Goal: Task Accomplishment & Management: Complete application form

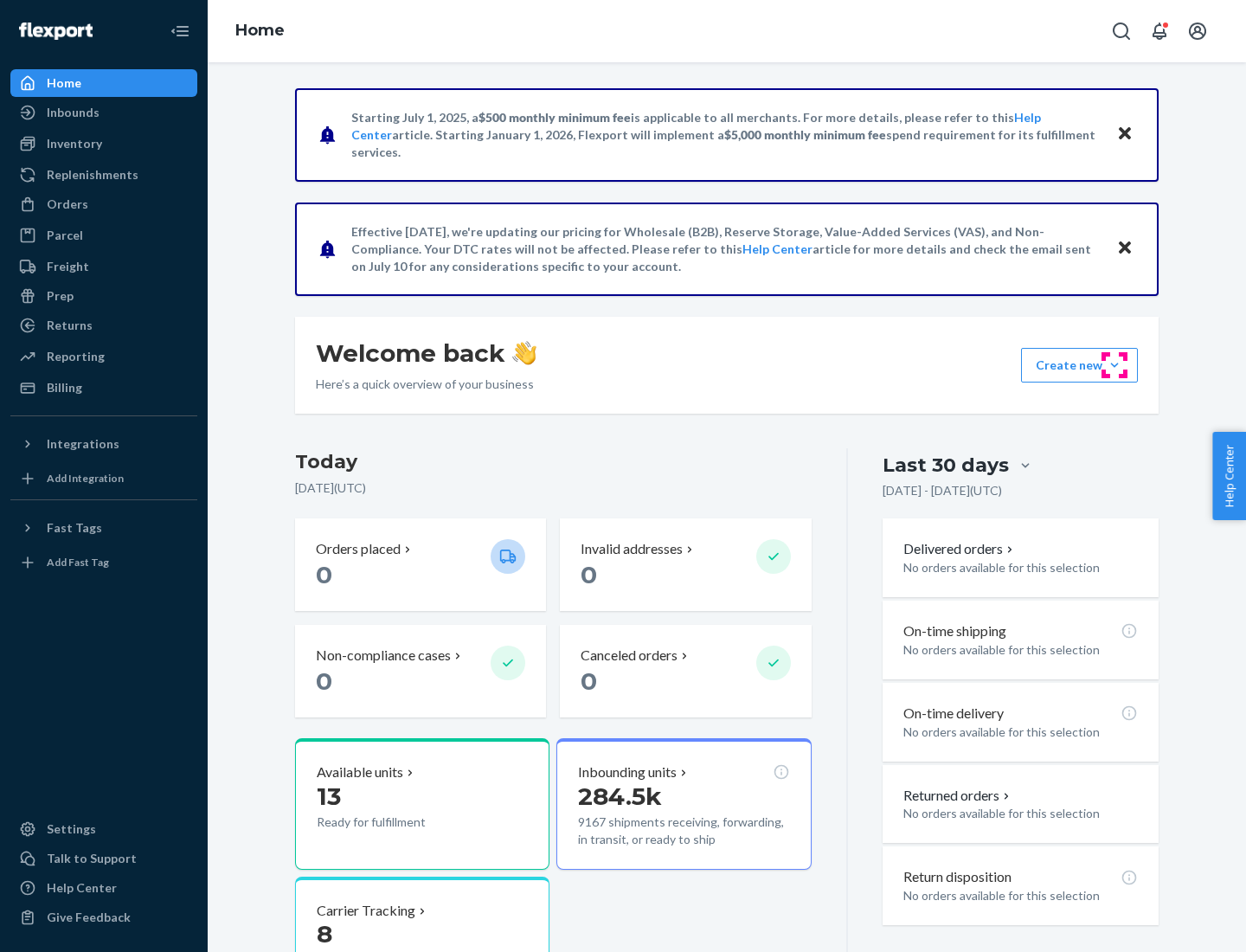
click at [1115, 365] on button "Create new Create new inbound Create new order Create new product" at bounding box center [1080, 364] width 117 height 34
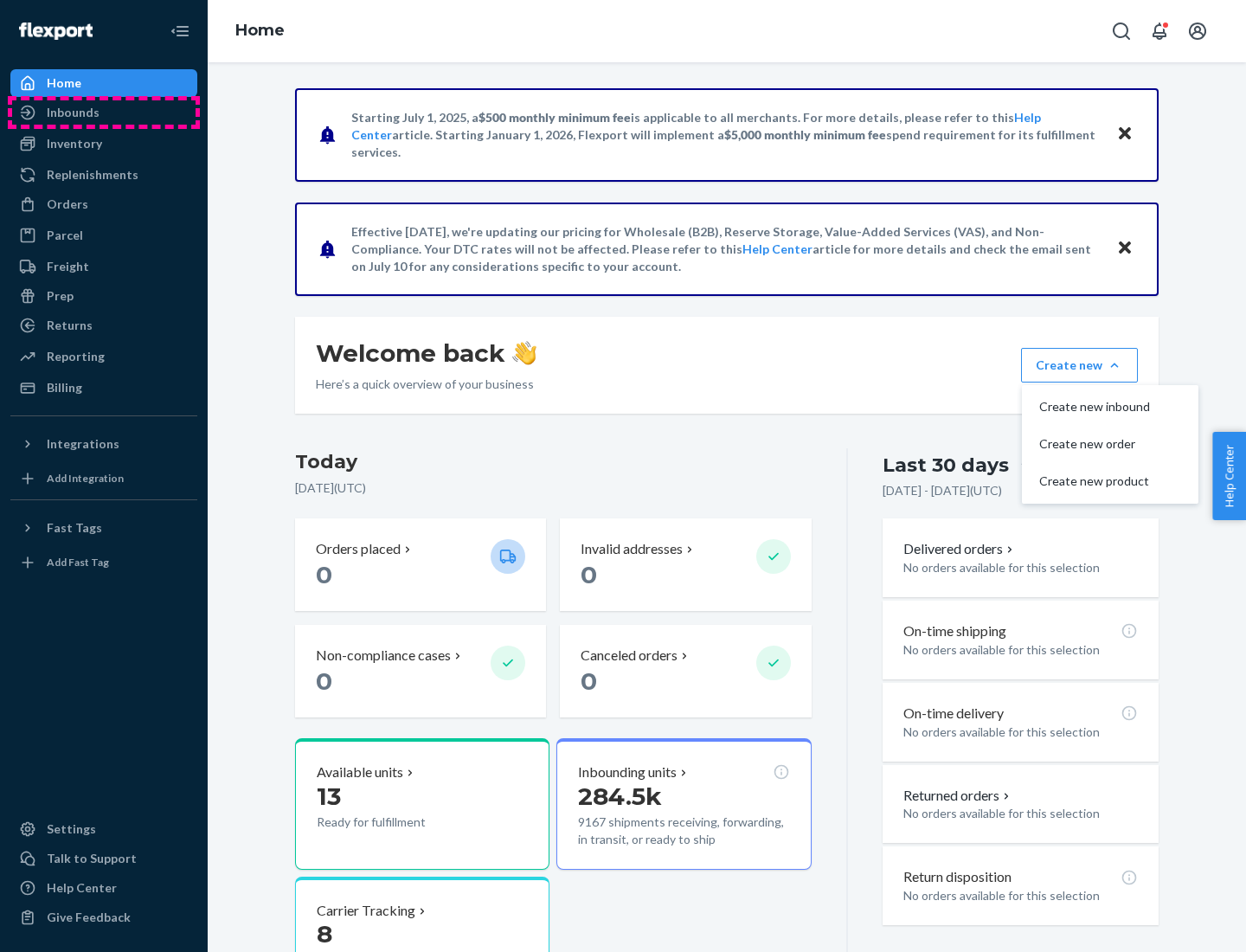
click at [104, 112] on div "Inbounds" at bounding box center [103, 112] width 183 height 24
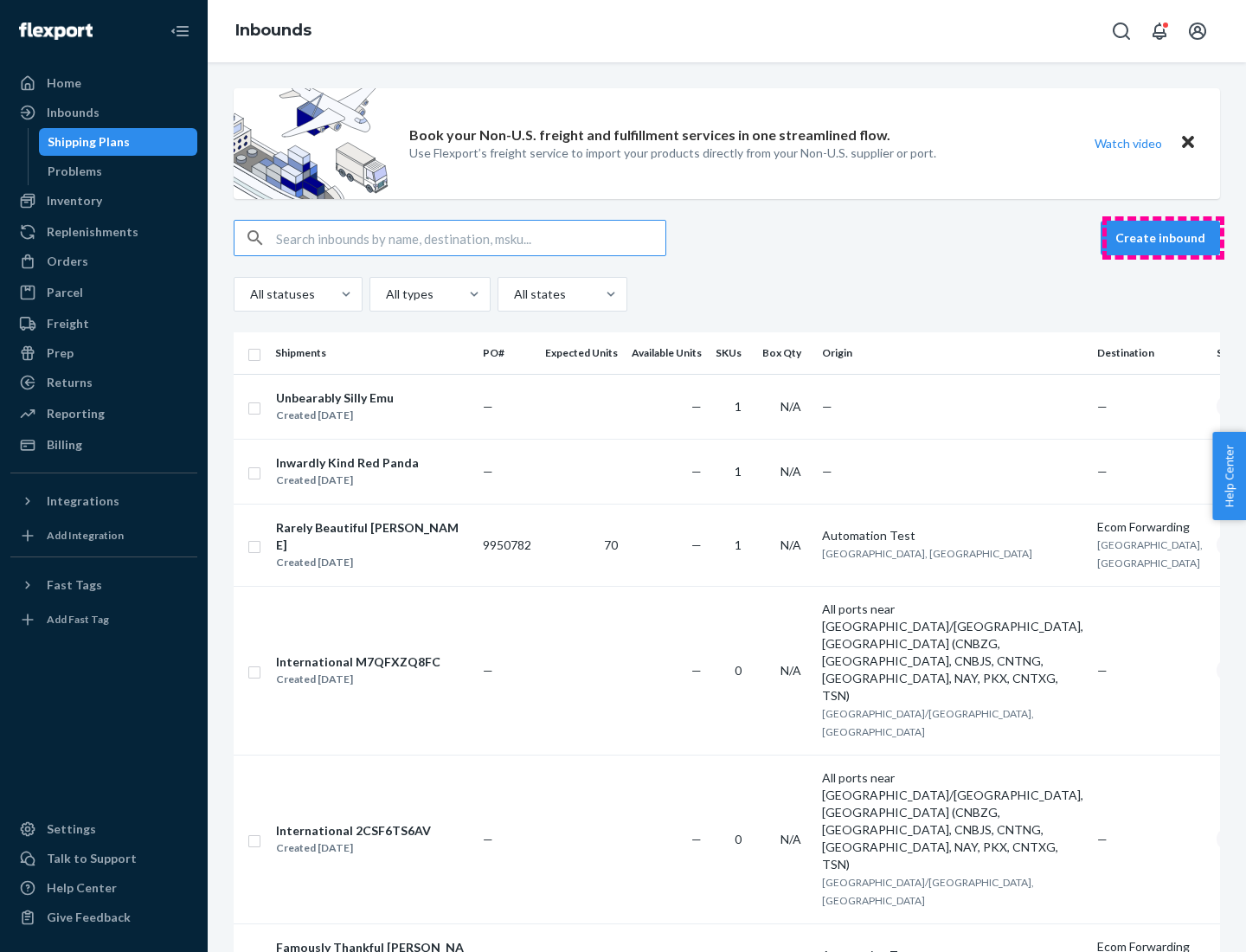
click at [1163, 238] on button "Create inbound" at bounding box center [1160, 237] width 119 height 34
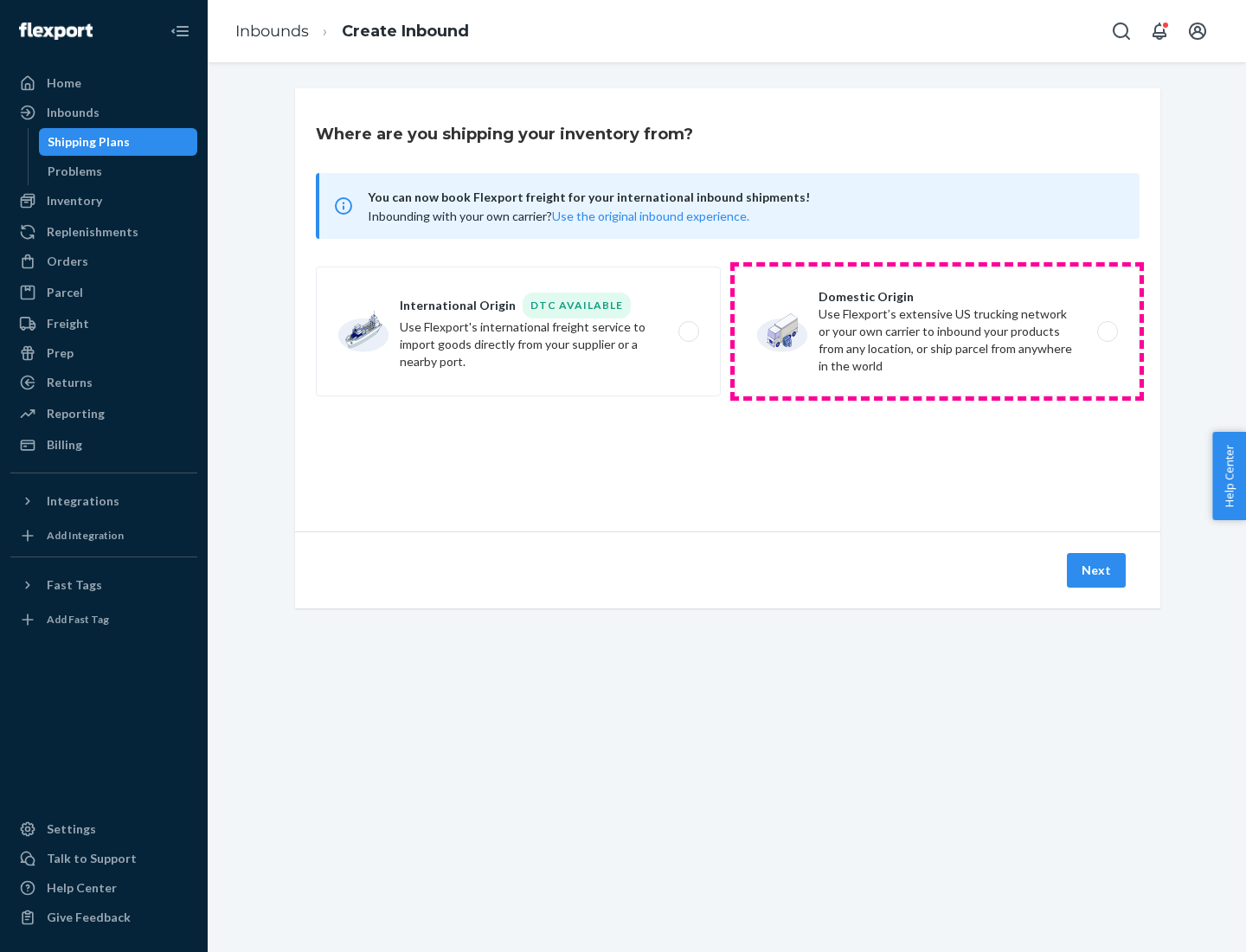
click at [937, 331] on label "Domestic Origin Use Flexport’s extensive US trucking network or your own carrie…" at bounding box center [937, 332] width 405 height 130
click at [1107, 331] on input "Domestic Origin Use Flexport’s extensive US trucking network or your own carrie…" at bounding box center [1112, 332] width 11 height 11
radio input "true"
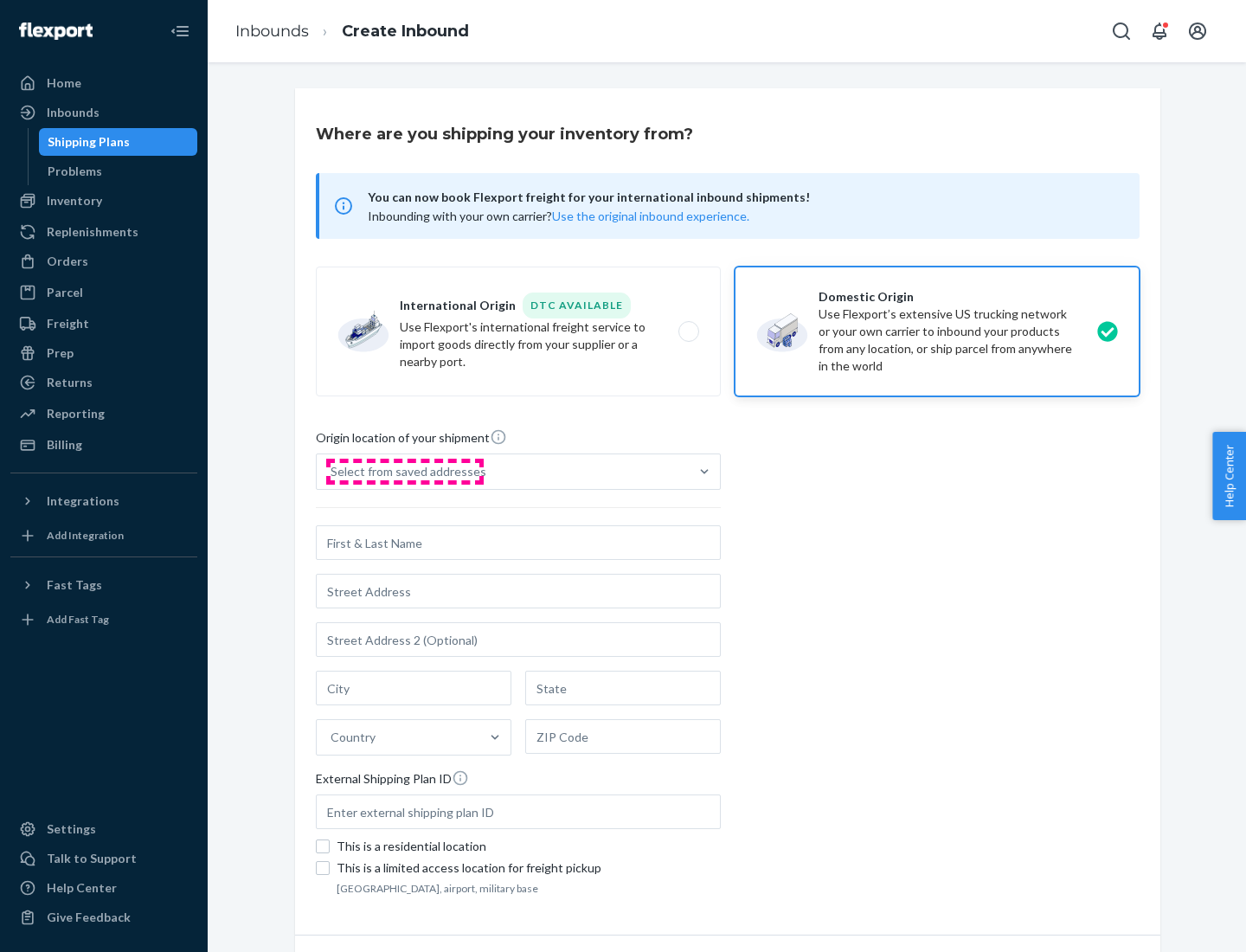
click at [404, 471] on div "Select from saved addresses" at bounding box center [409, 471] width 156 height 18
click at [332, 471] on input "Select from saved addresses" at bounding box center [332, 471] width 2 height 18
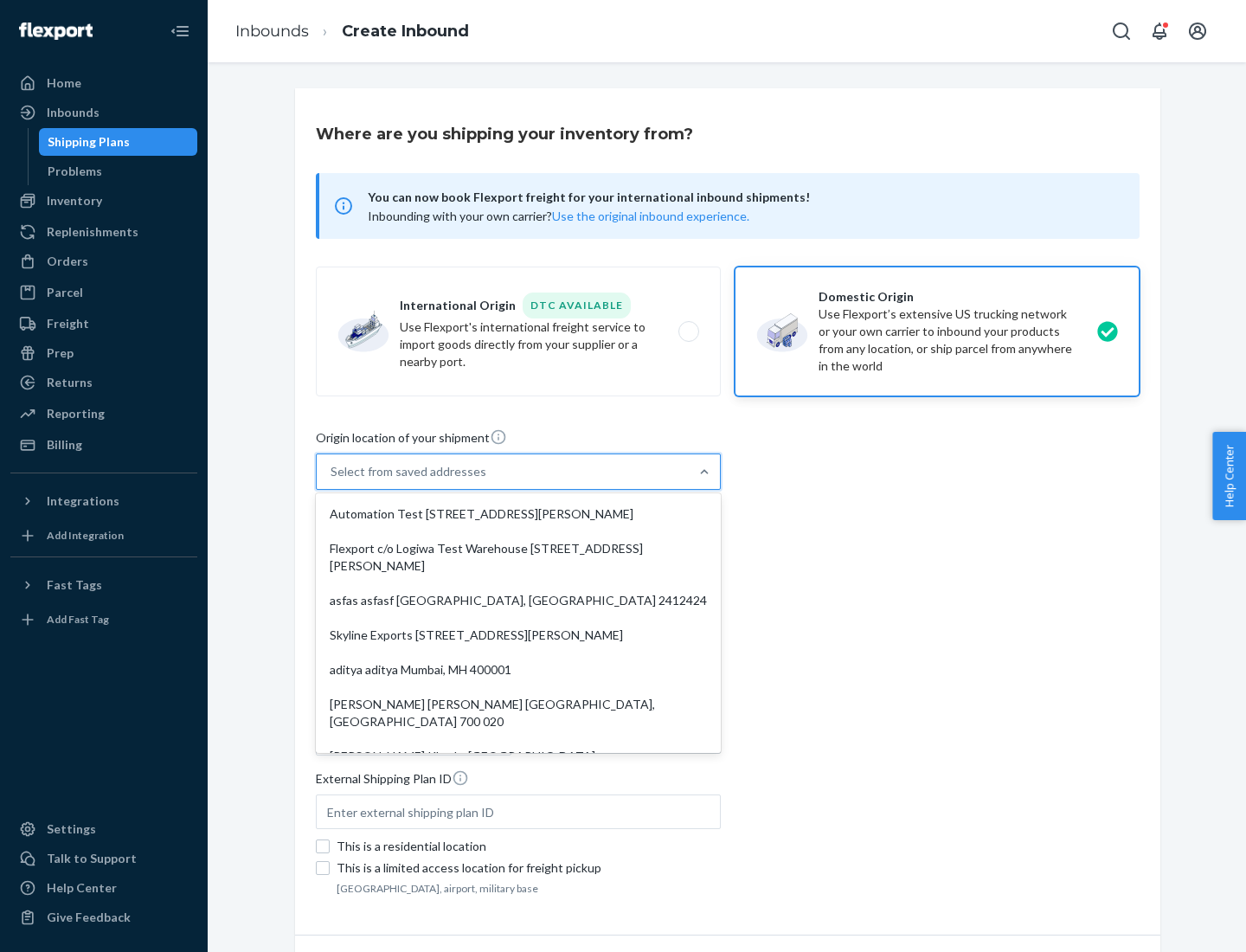
scroll to position [7, 0]
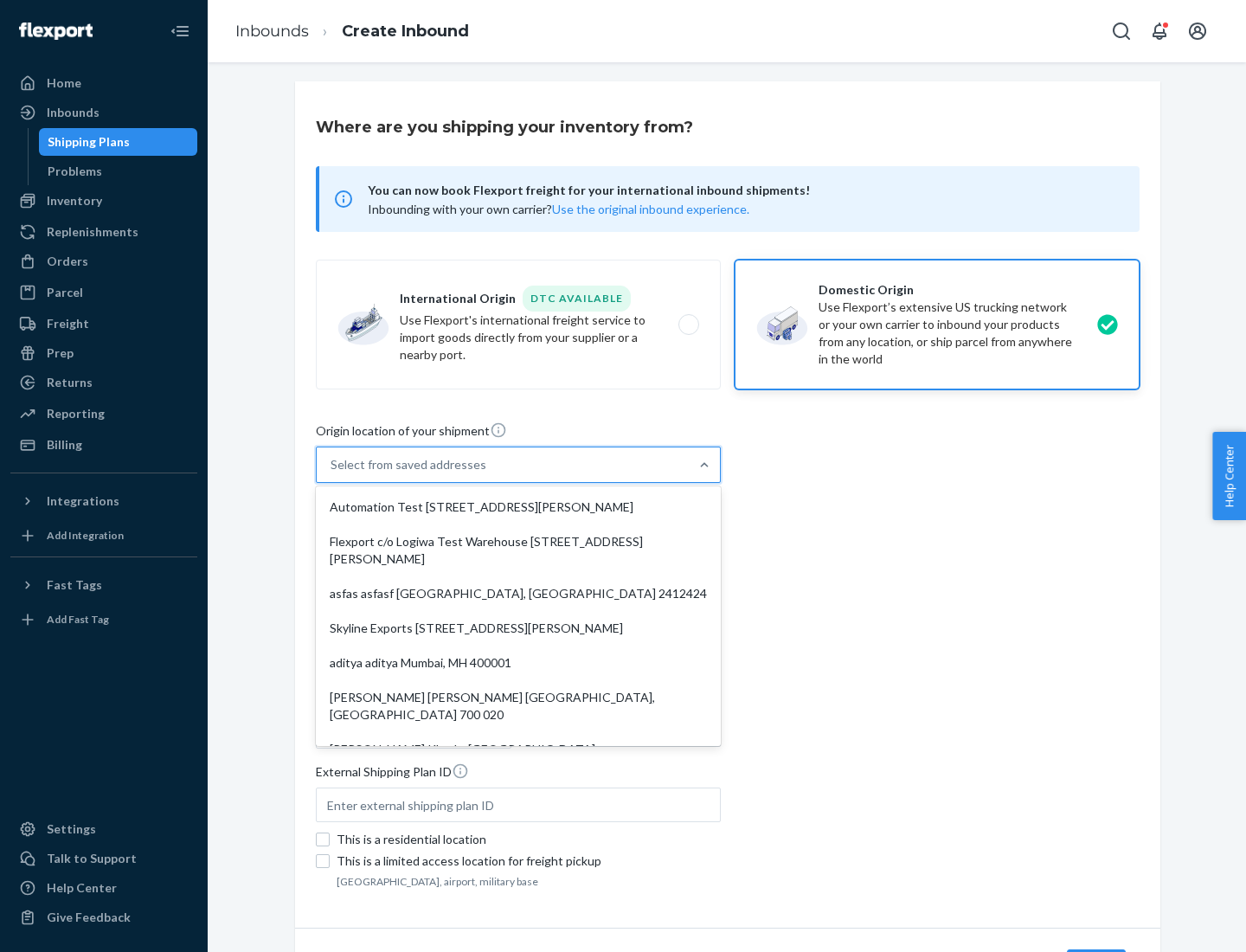
click at [518, 507] on div "Automation Test [STREET_ADDRESS][PERSON_NAME]" at bounding box center [518, 507] width 398 height 34
click at [332, 473] on input "option Automation Test [STREET_ADDRESS][PERSON_NAME]. 9 results available. Use …" at bounding box center [332, 464] width 2 height 18
type input "Automation Test"
type input "9th Floor"
type input "[GEOGRAPHIC_DATA]"
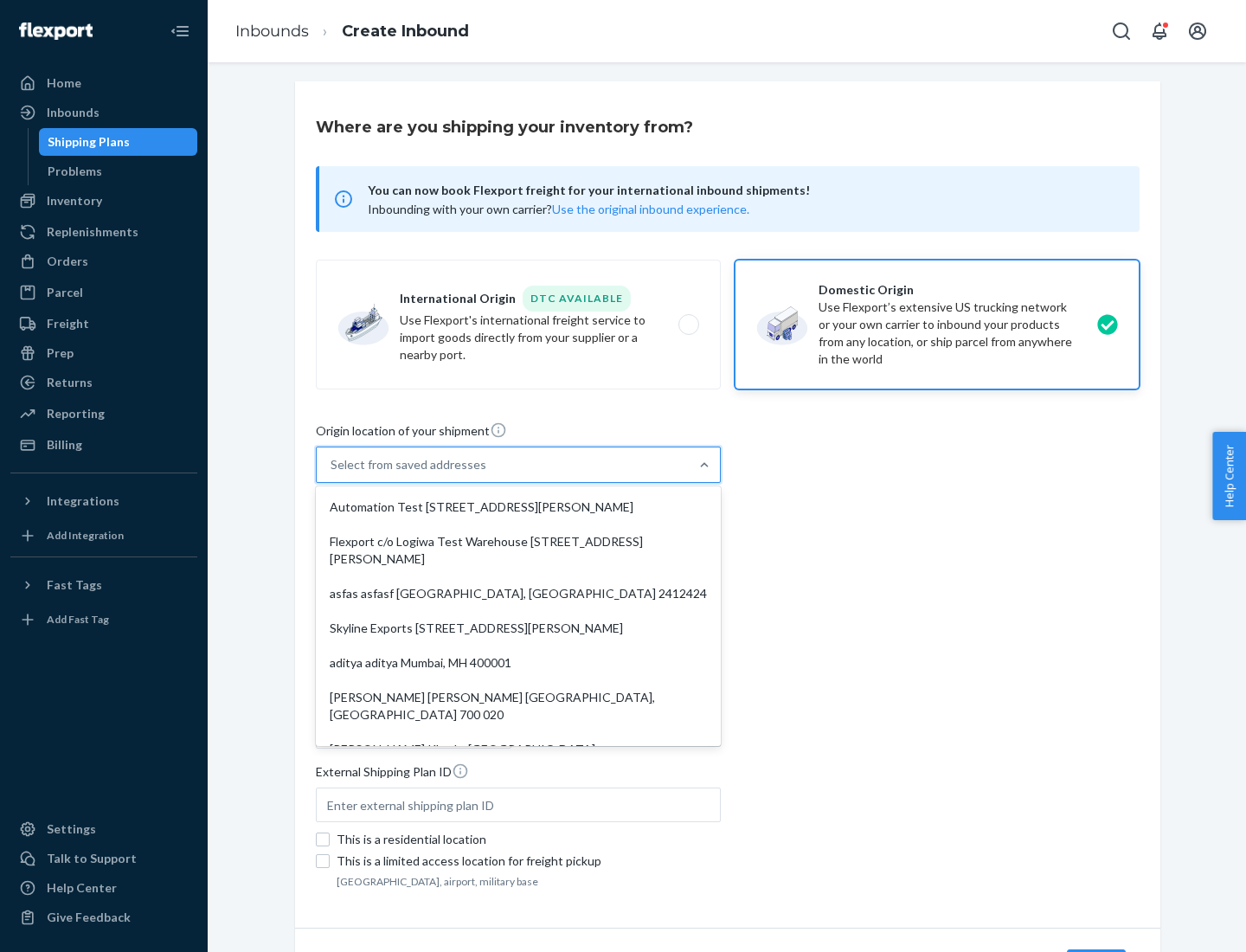
type input "CA"
type input "94104"
type input "[STREET_ADDRESS][PERSON_NAME]"
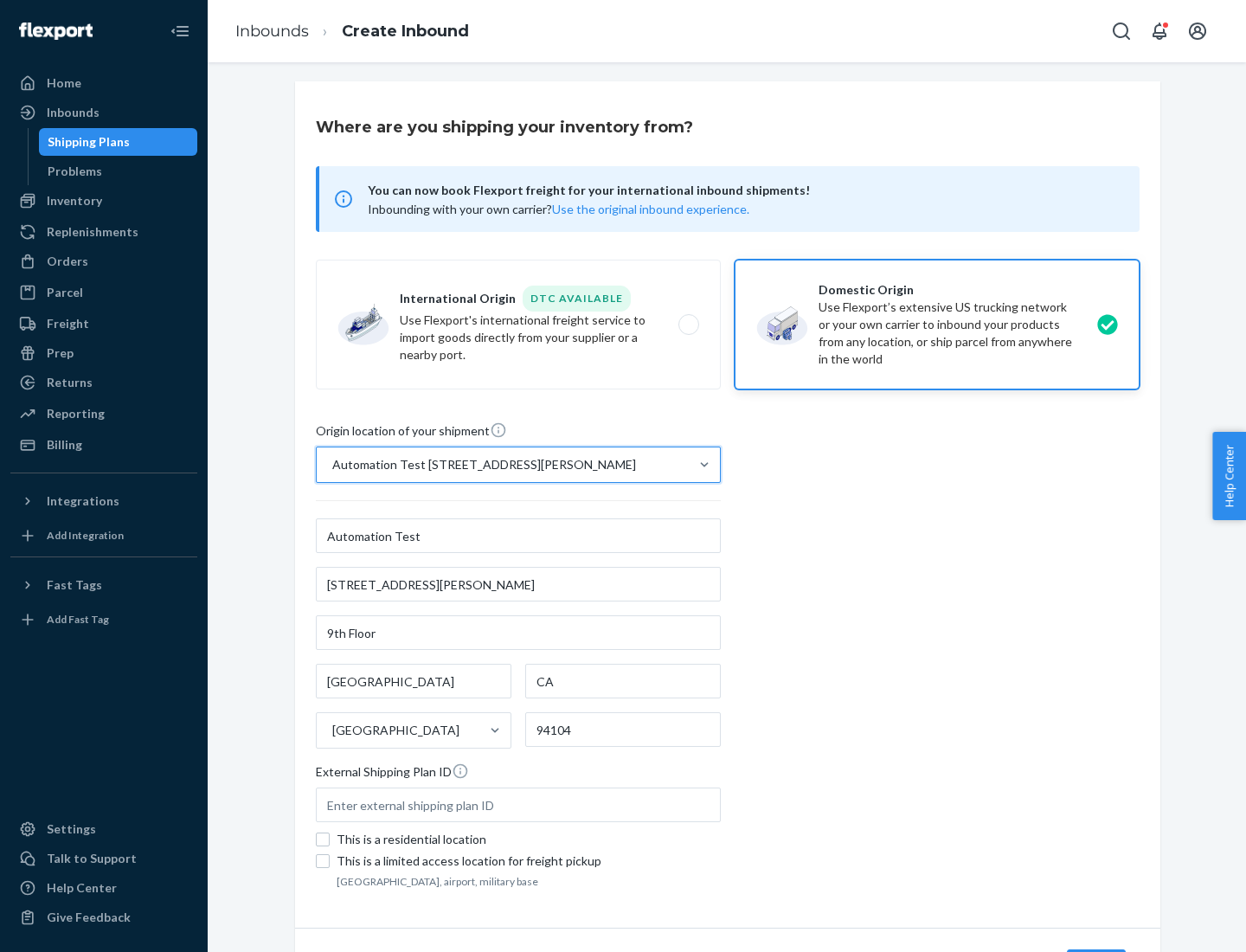
scroll to position [101, 0]
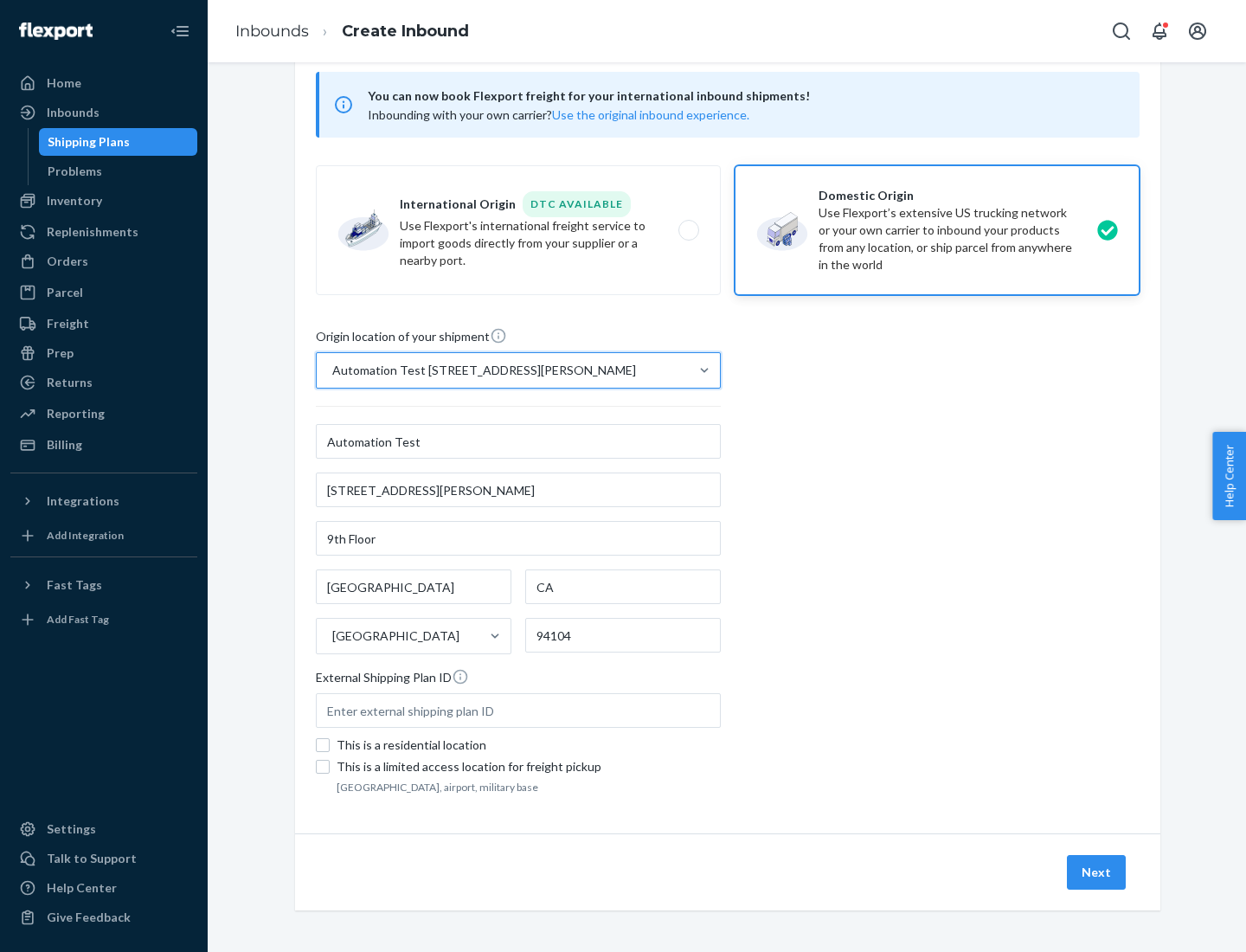
click at [1097, 872] on button "Next" at bounding box center [1096, 872] width 59 height 34
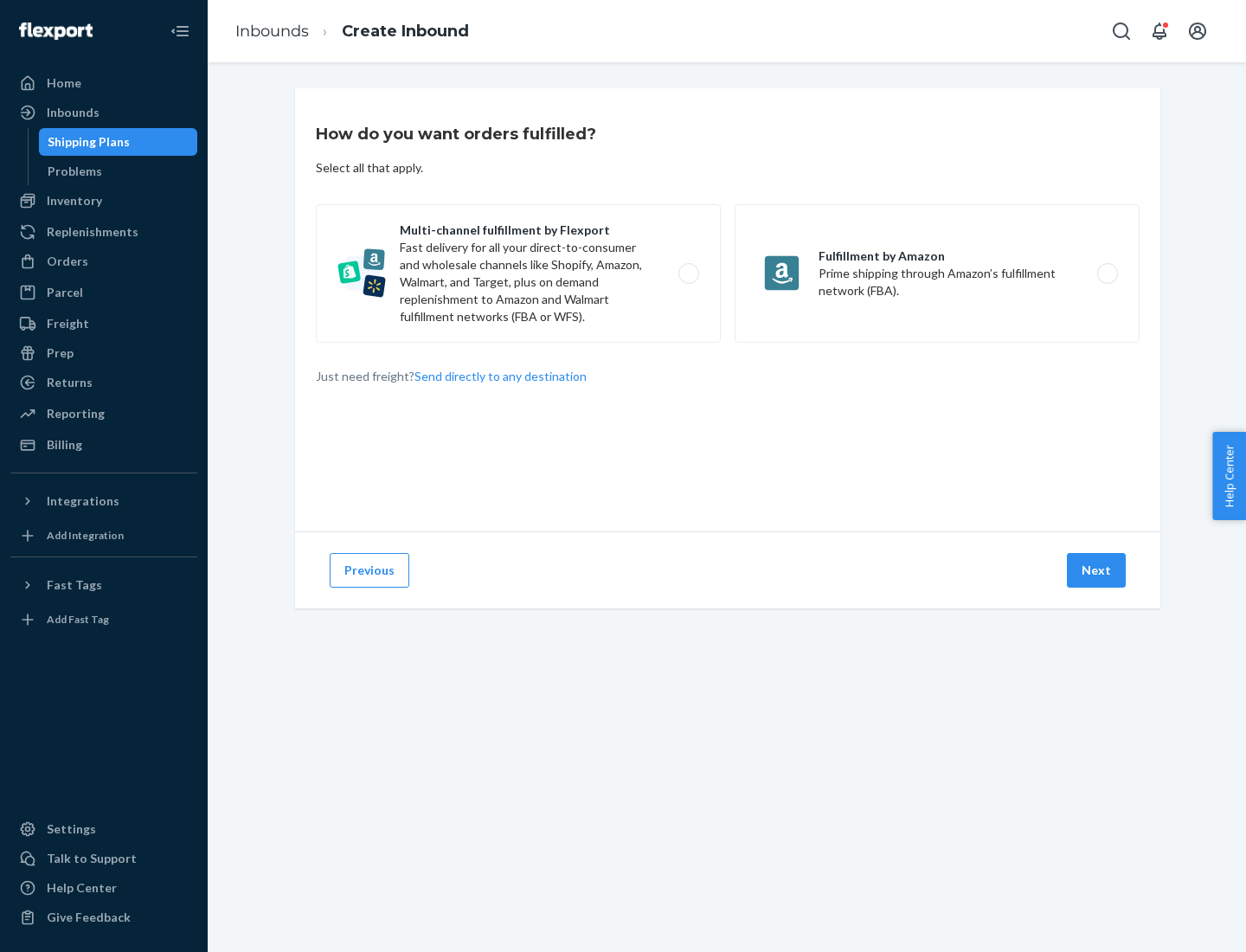
click at [518, 273] on label "Multi-channel fulfillment by Flexport Fast delivery for all your direct-to-cons…" at bounding box center [519, 273] width 405 height 139
click at [688, 273] on input "Multi-channel fulfillment by Flexport Fast delivery for all your direct-to-cons…" at bounding box center [694, 274] width 11 height 11
radio input "true"
click at [1097, 570] on button "Next" at bounding box center [1096, 570] width 59 height 34
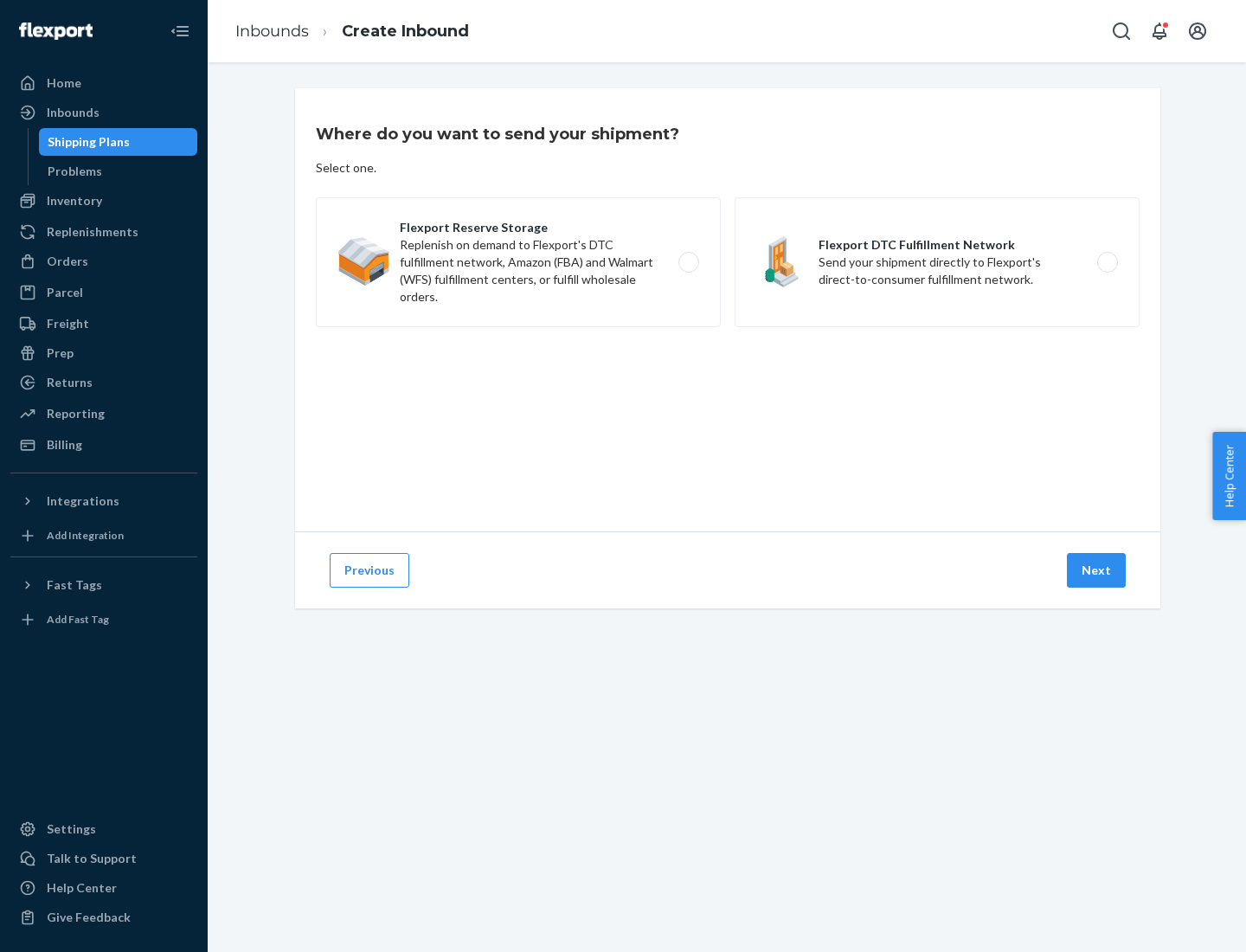
click at [937, 262] on label "Flexport DTC Fulfillment Network Send your shipment directly to Flexport's dire…" at bounding box center [937, 262] width 405 height 130
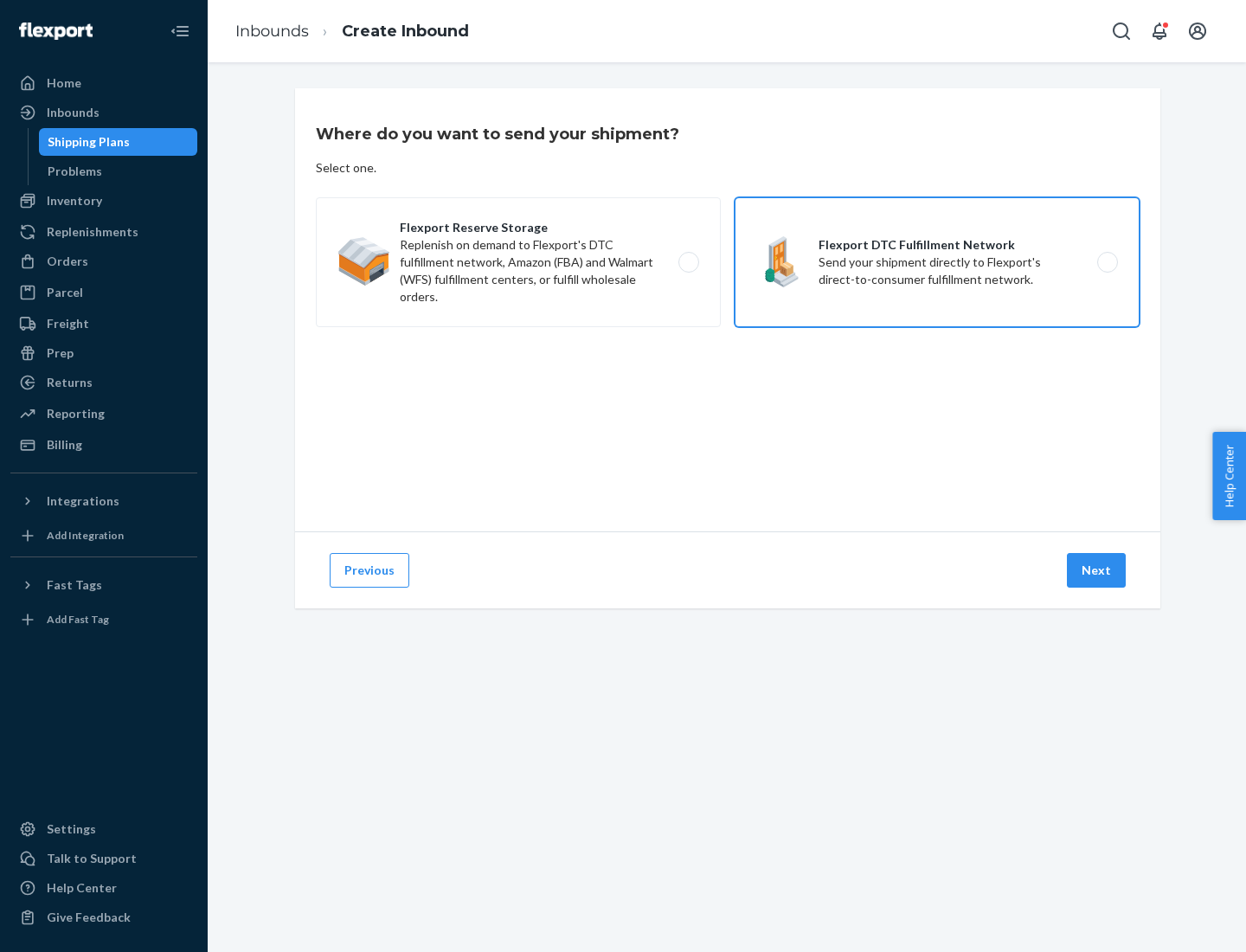
click at [1107, 262] on input "Flexport DTC Fulfillment Network Send your shipment directly to Flexport's dire…" at bounding box center [1112, 262] width 11 height 11
radio input "true"
click at [1097, 570] on button "Next" at bounding box center [1096, 570] width 59 height 34
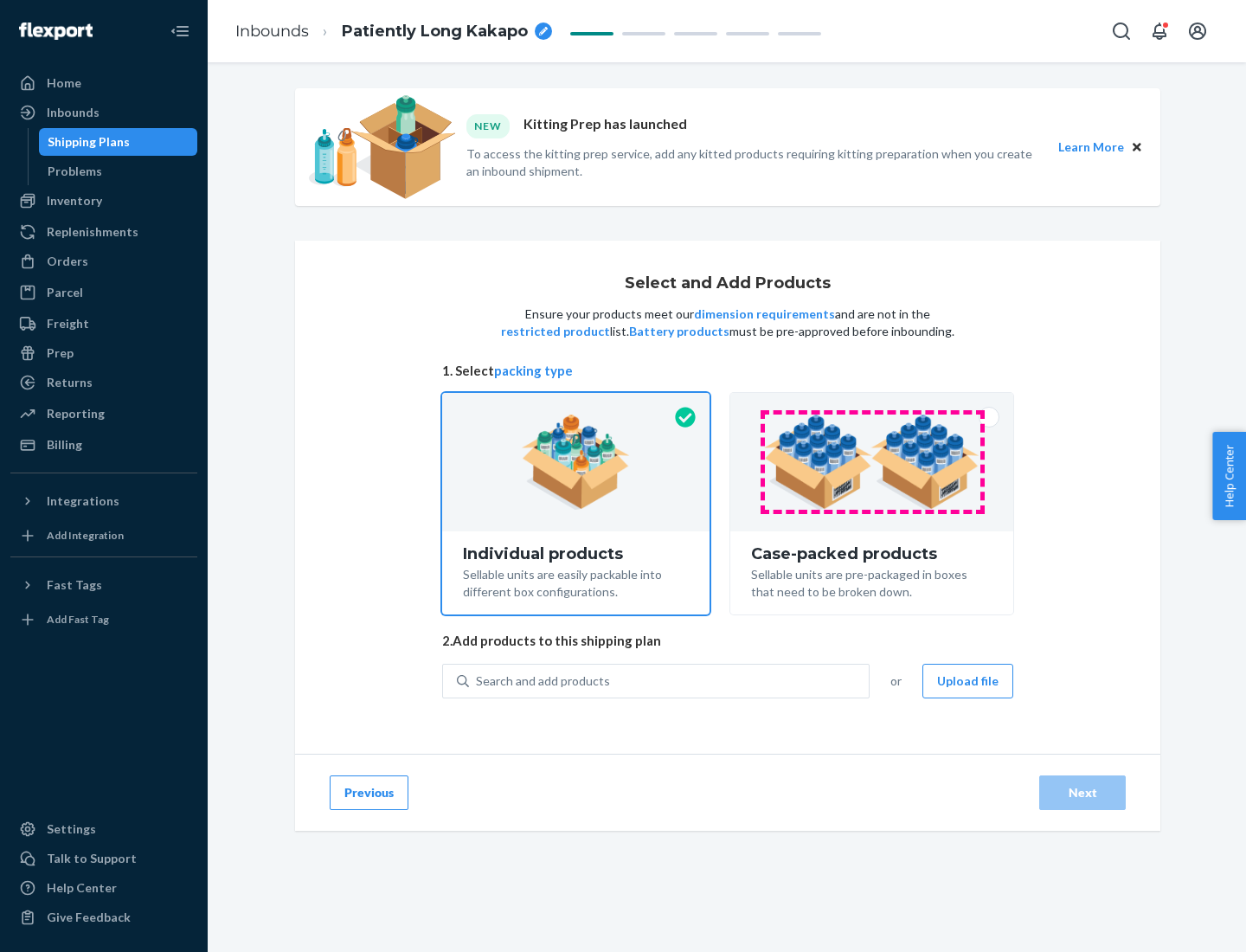
click at [872, 462] on img at bounding box center [872, 462] width 216 height 95
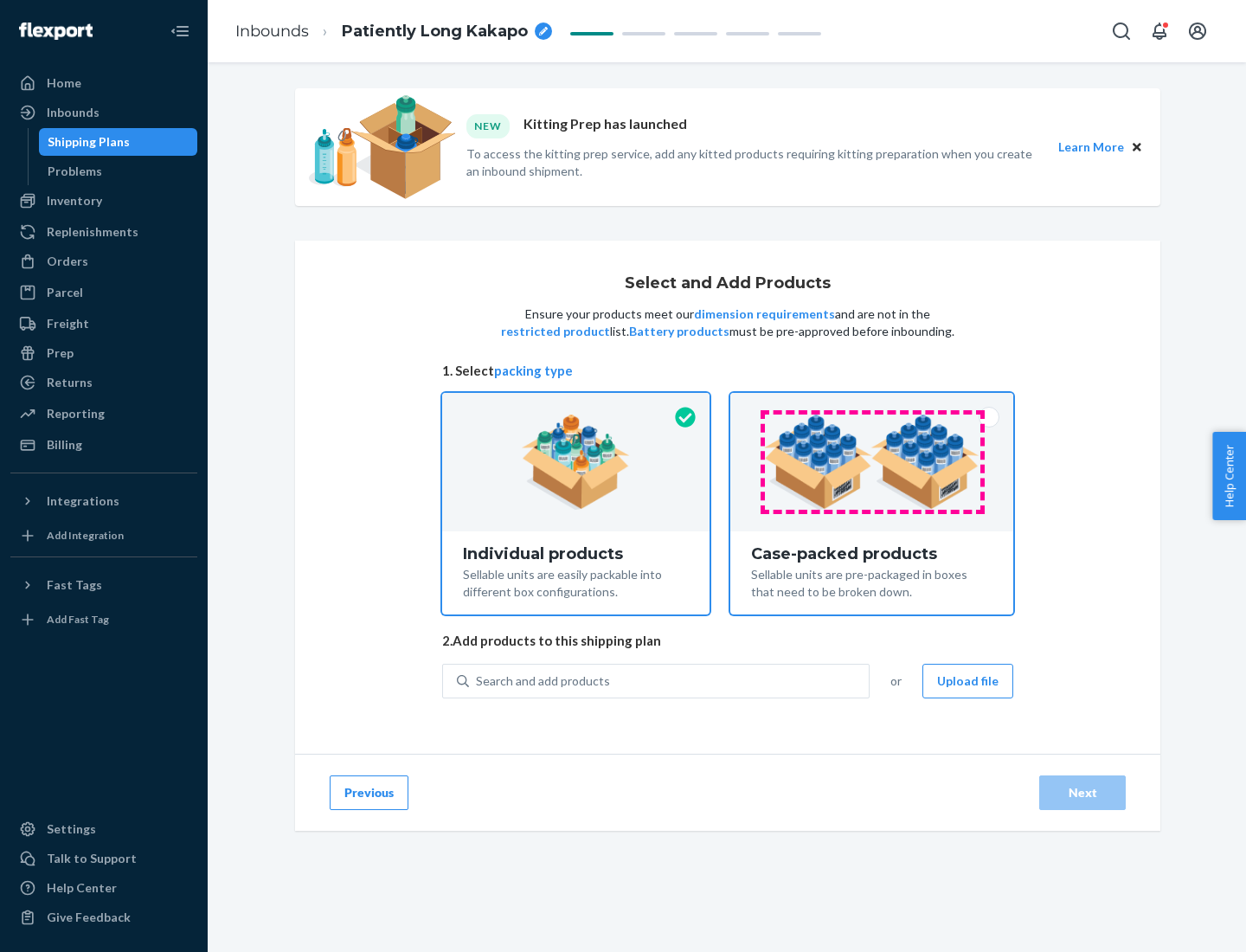
click at [872, 404] on input "Case-packed products Sellable units are pre-packaged in boxes that need to be b…" at bounding box center [872, 399] width 11 height 11
radio input "true"
radio input "false"
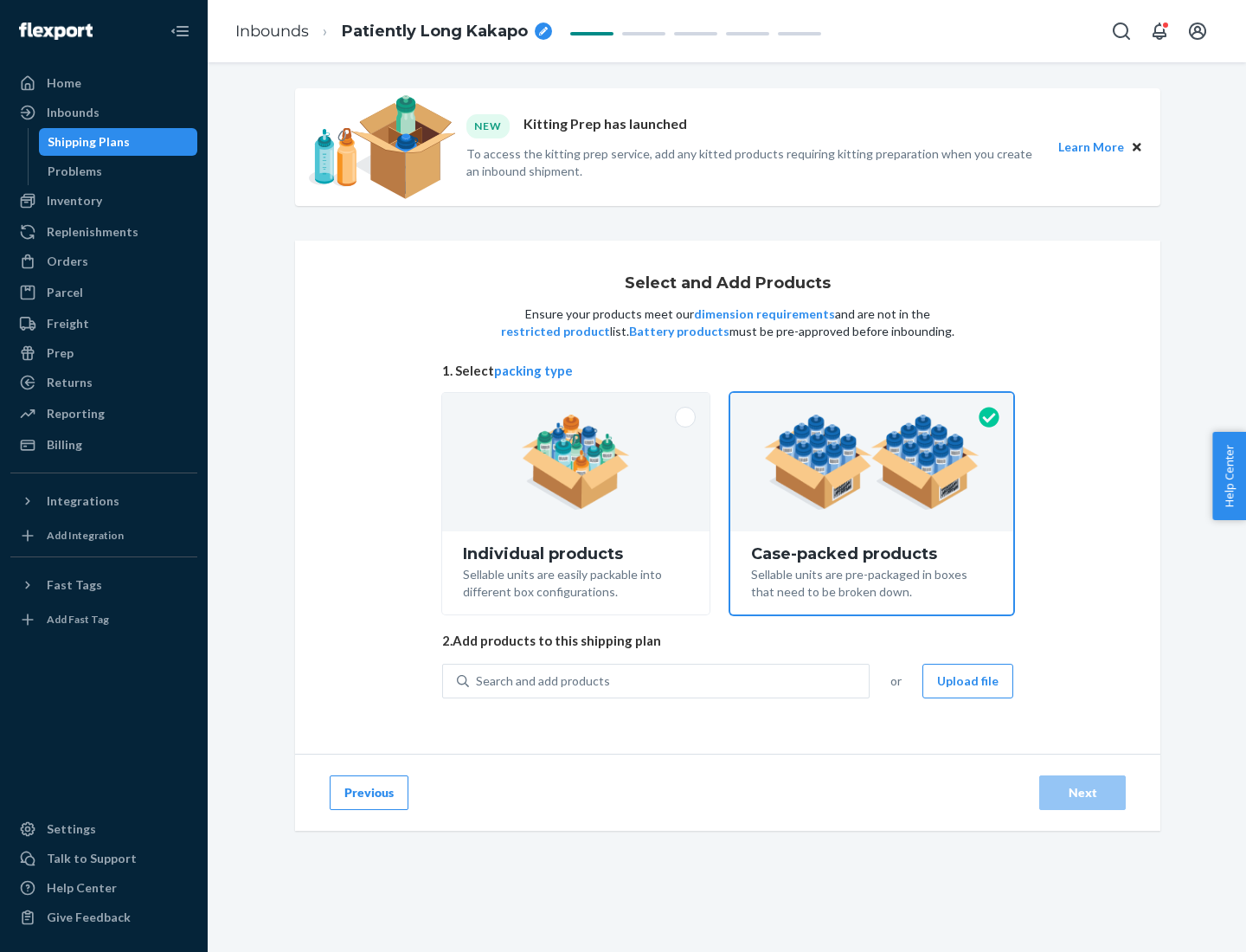
click at [669, 681] on div "Search and add products" at bounding box center [669, 681] width 400 height 32
click at [478, 681] on input "Search and add products" at bounding box center [477, 681] width 2 height 18
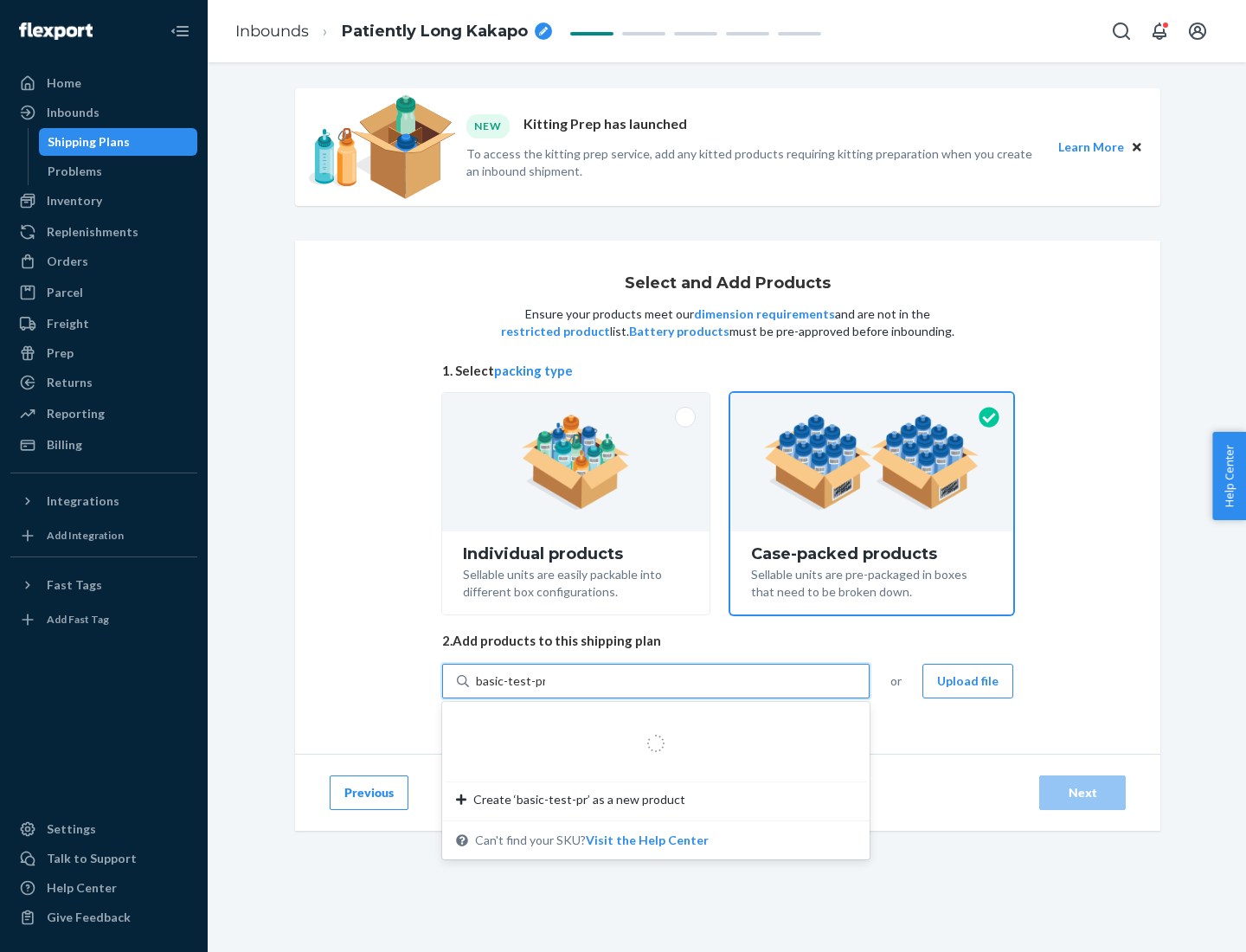
type input "basic-test-product-1"
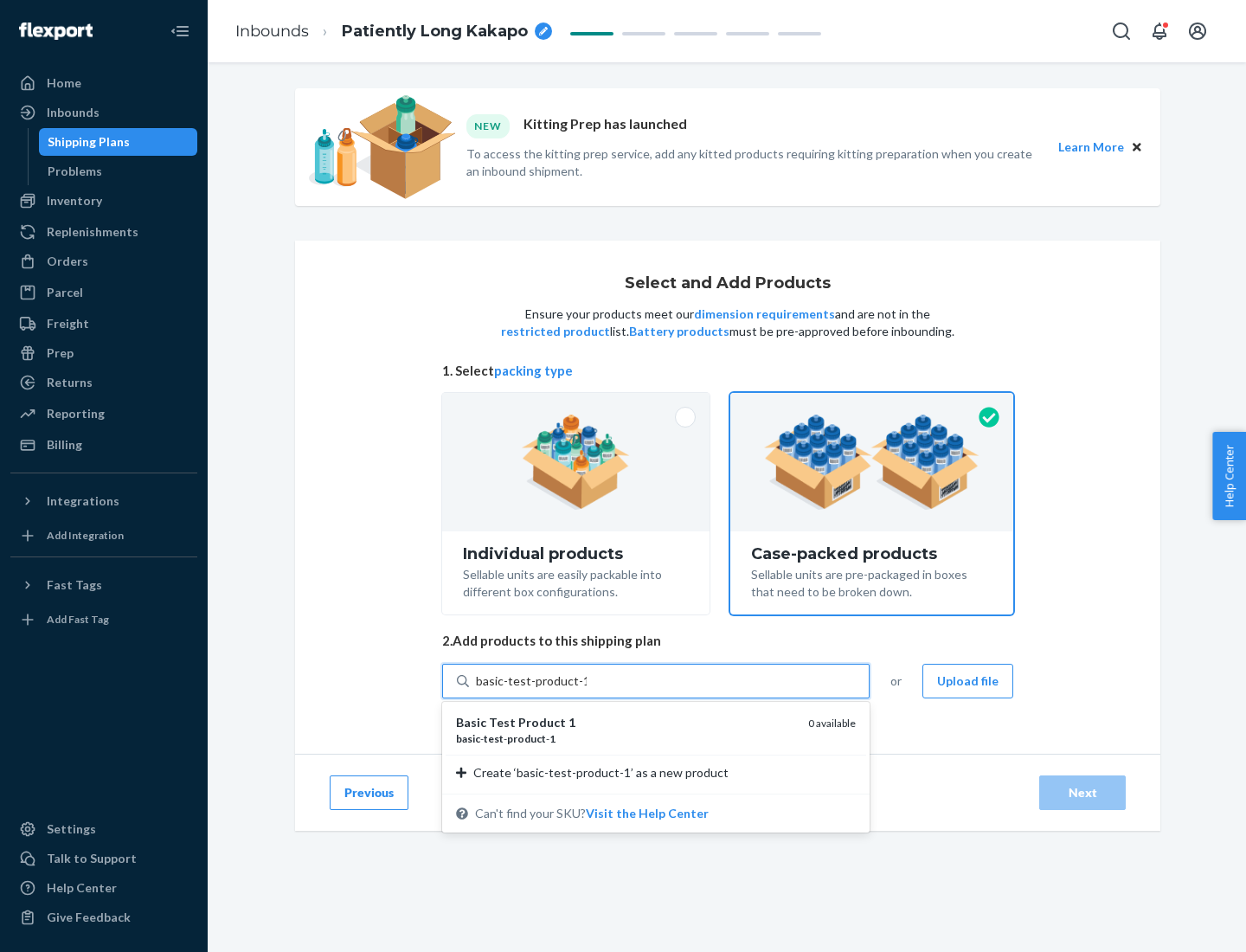
click at [626, 738] on div "basic - test - product - 1" at bounding box center [625, 738] width 338 height 15
click at [587, 690] on input "basic-test-product-1" at bounding box center [531, 681] width 111 height 18
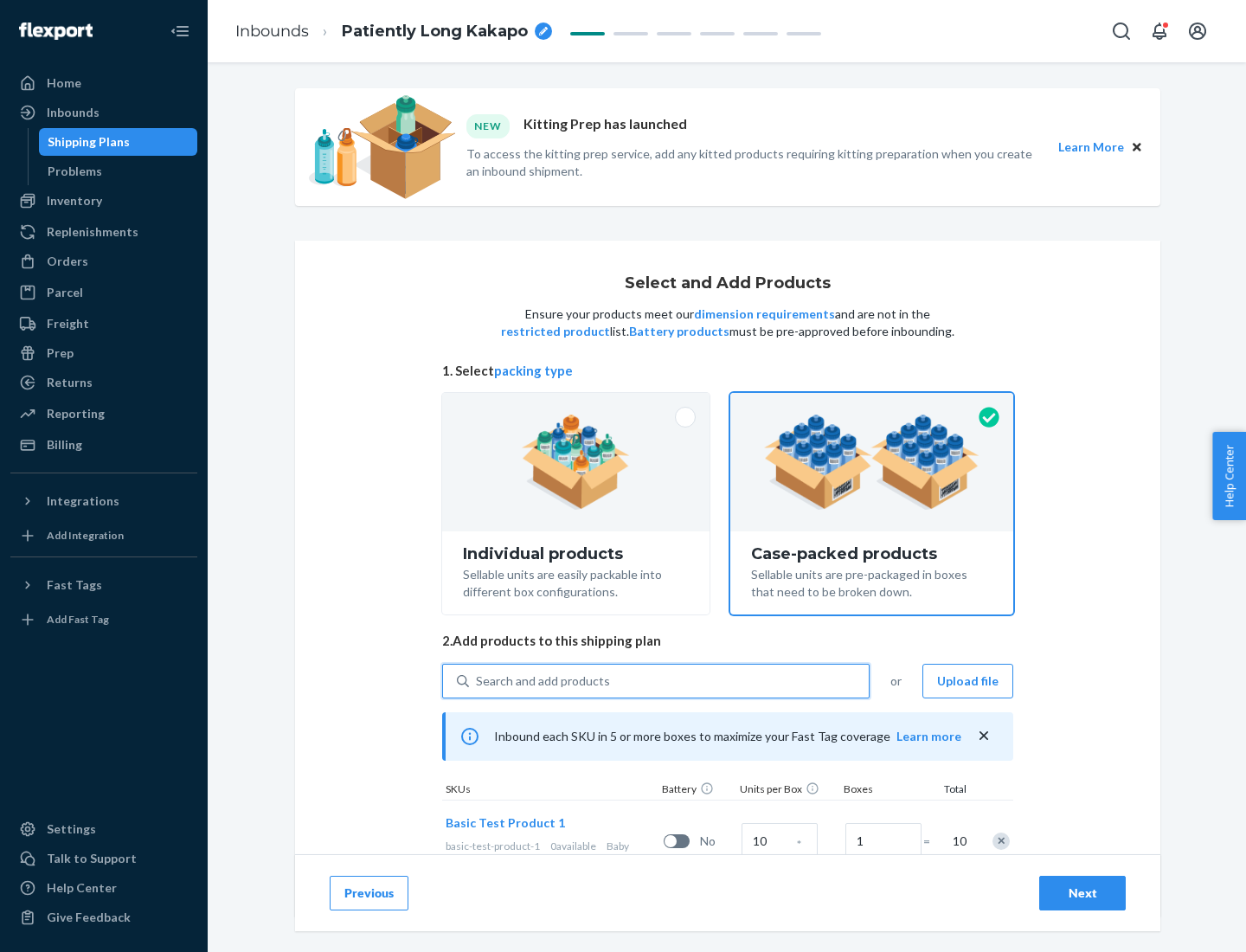
scroll to position [62, 0]
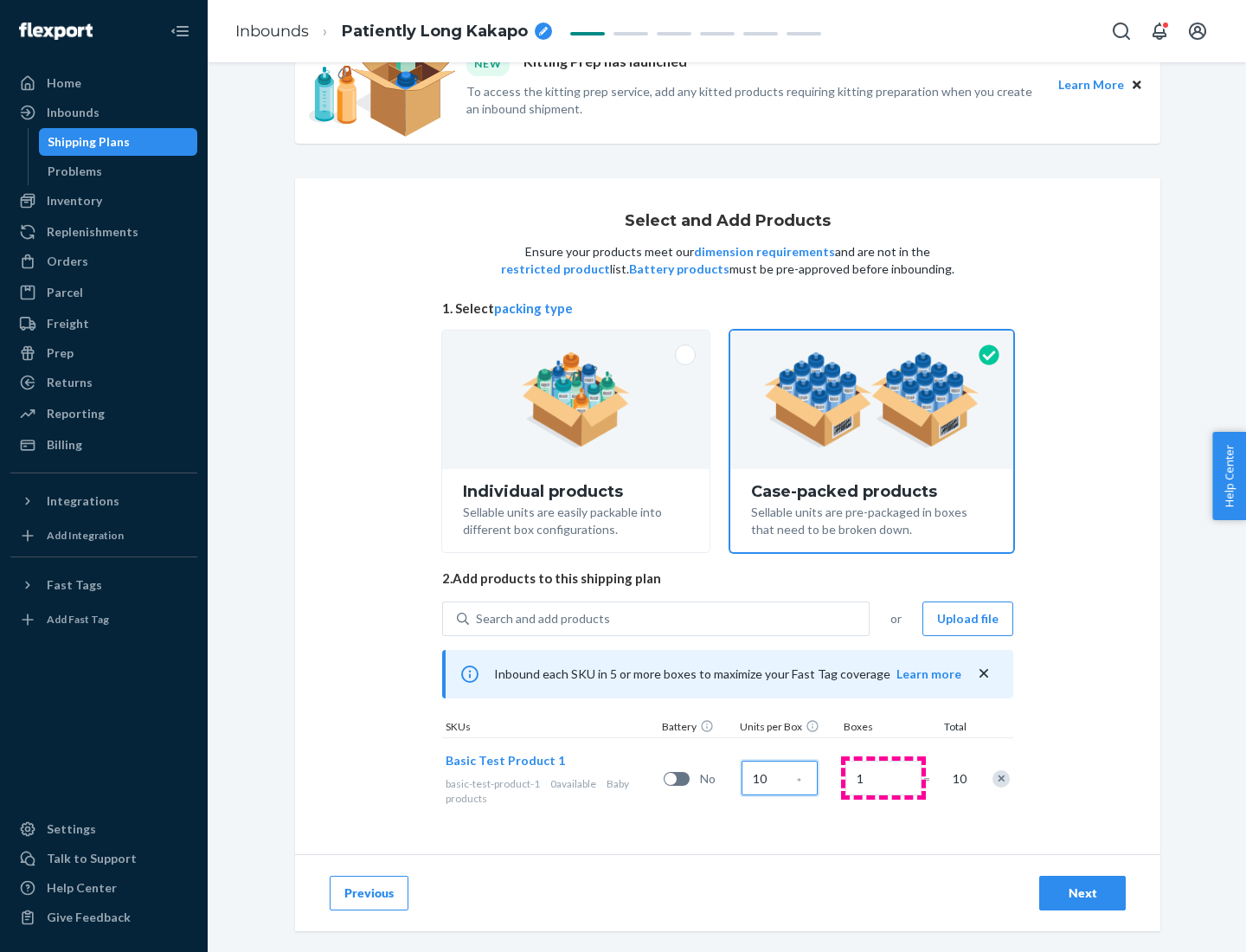
type input "10"
type input "7"
click at [1082, 892] on div "Next" at bounding box center [1082, 892] width 57 height 18
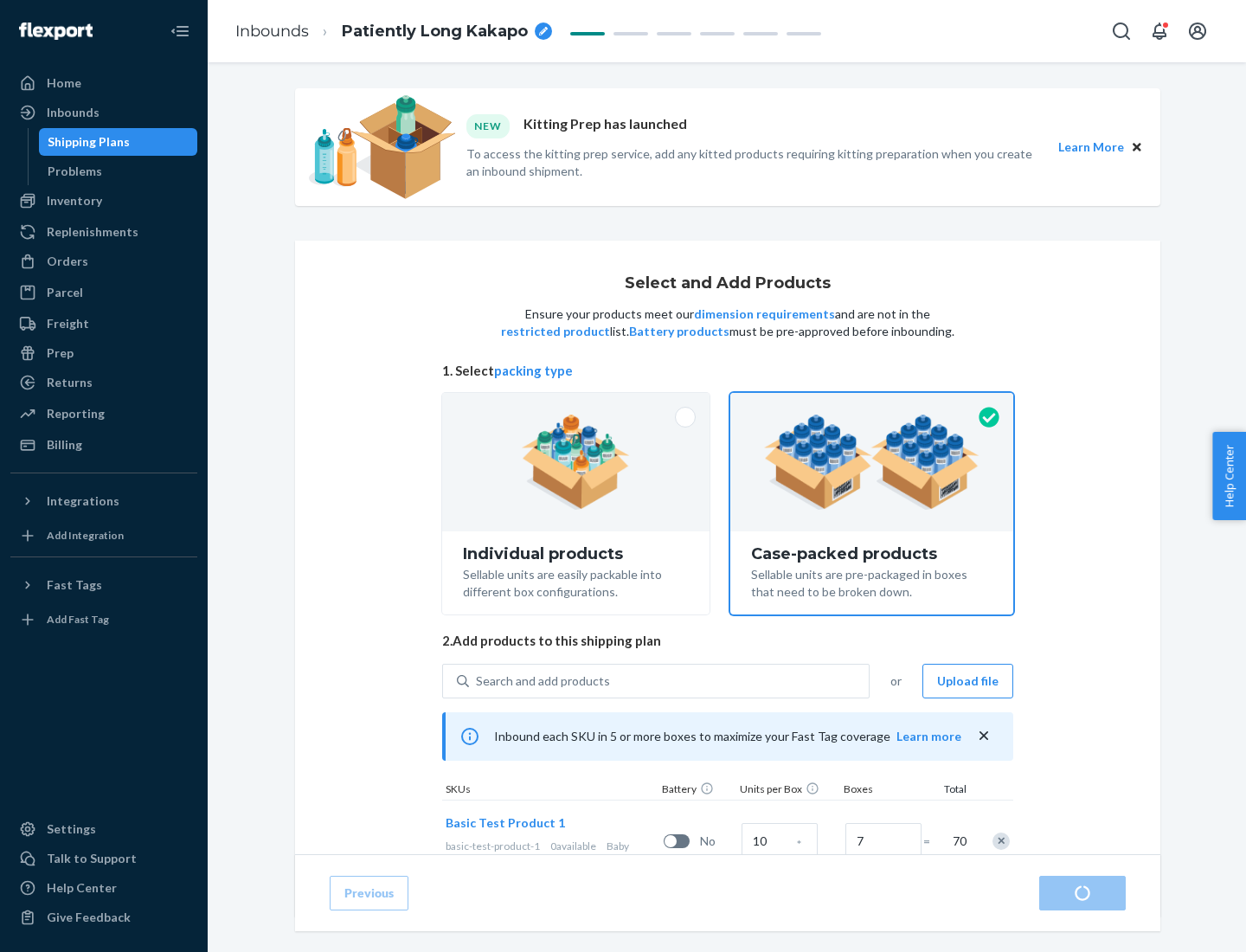
radio input "true"
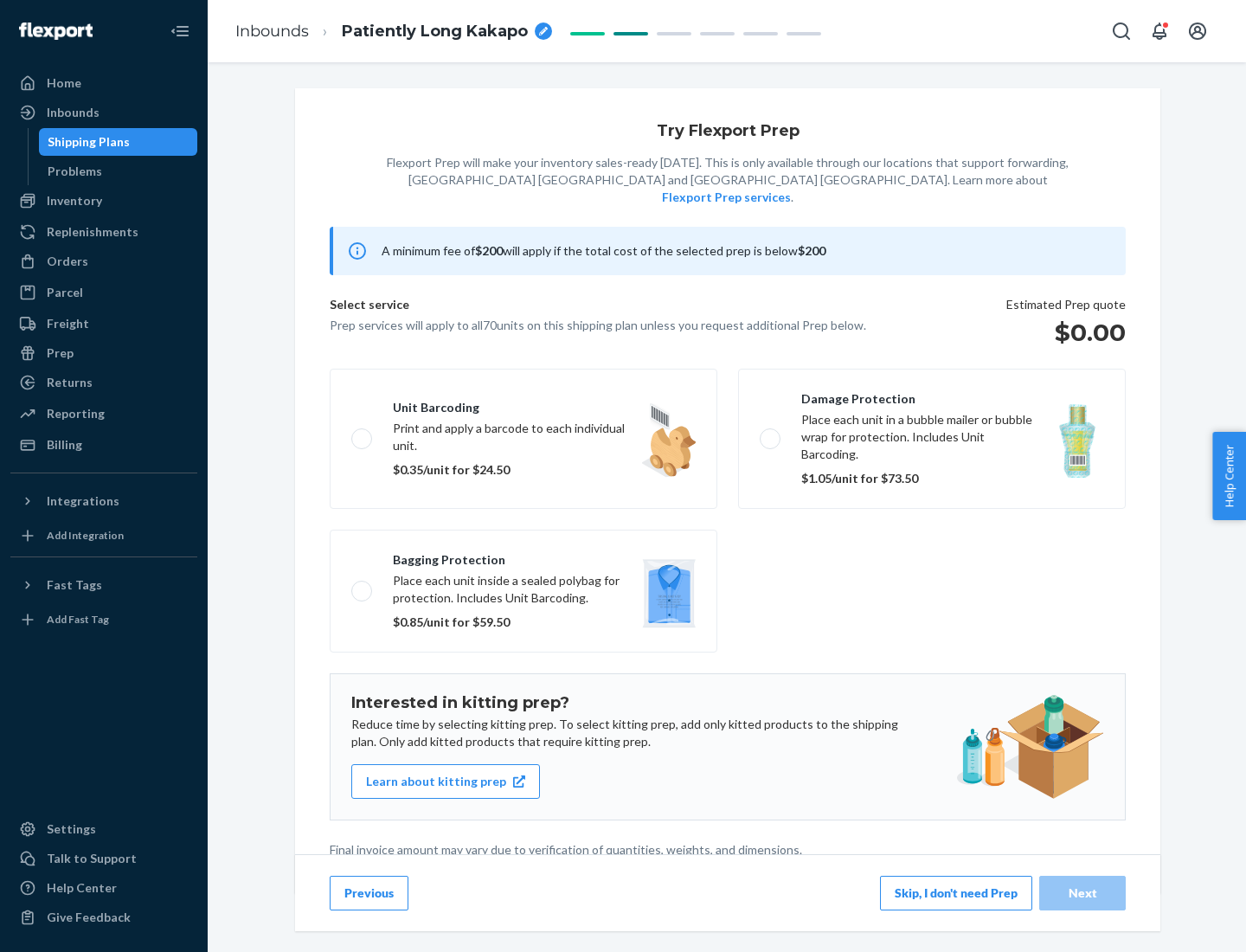
scroll to position [5, 0]
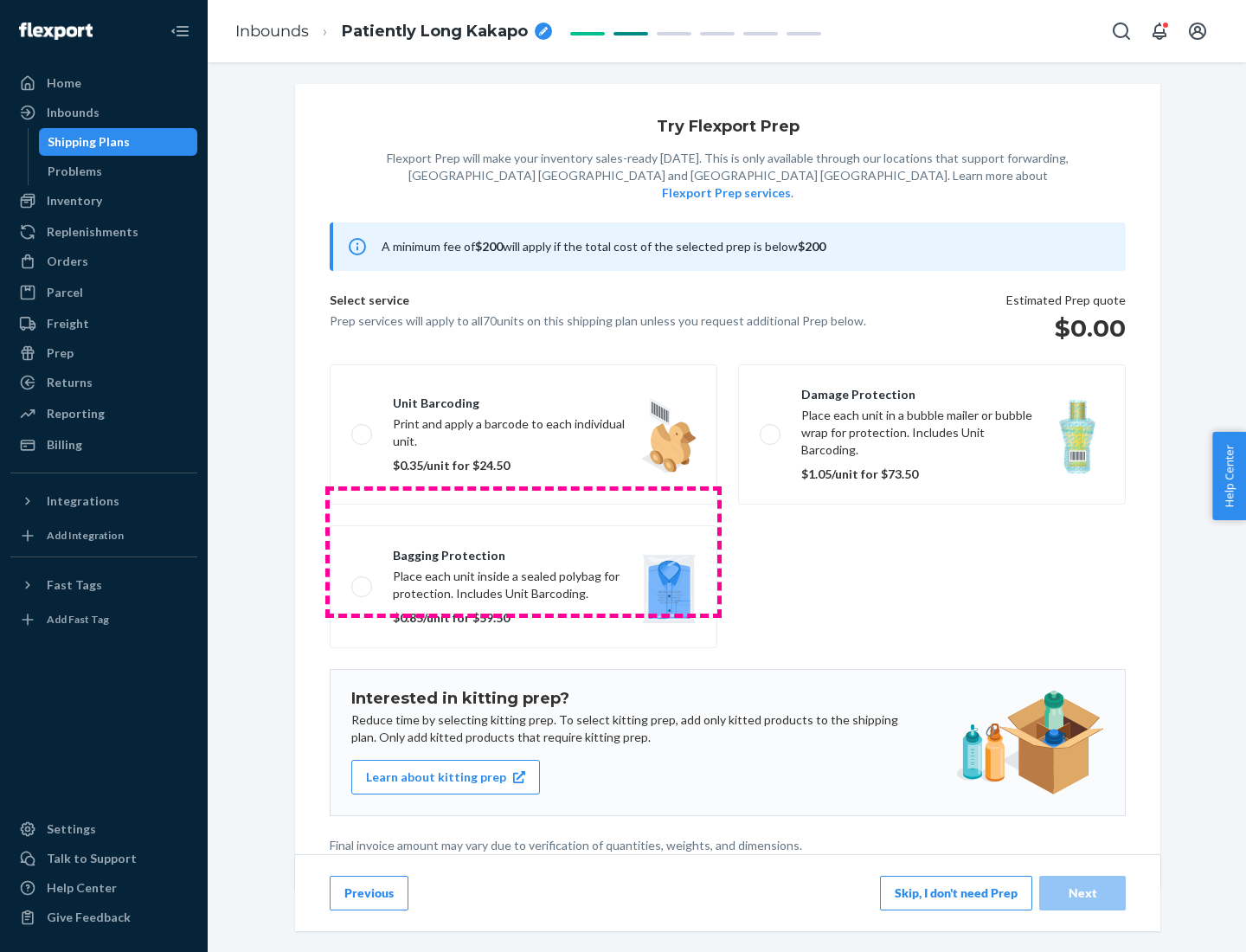
click at [524, 551] on label "Bagging protection Place each unit inside a sealed polybag for protection. Incl…" at bounding box center [524, 587] width 388 height 123
click at [363, 581] on input "Bagging protection Place each unit inside a sealed polybag for protection. Incl…" at bounding box center [357, 587] width 11 height 11
checkbox input "true"
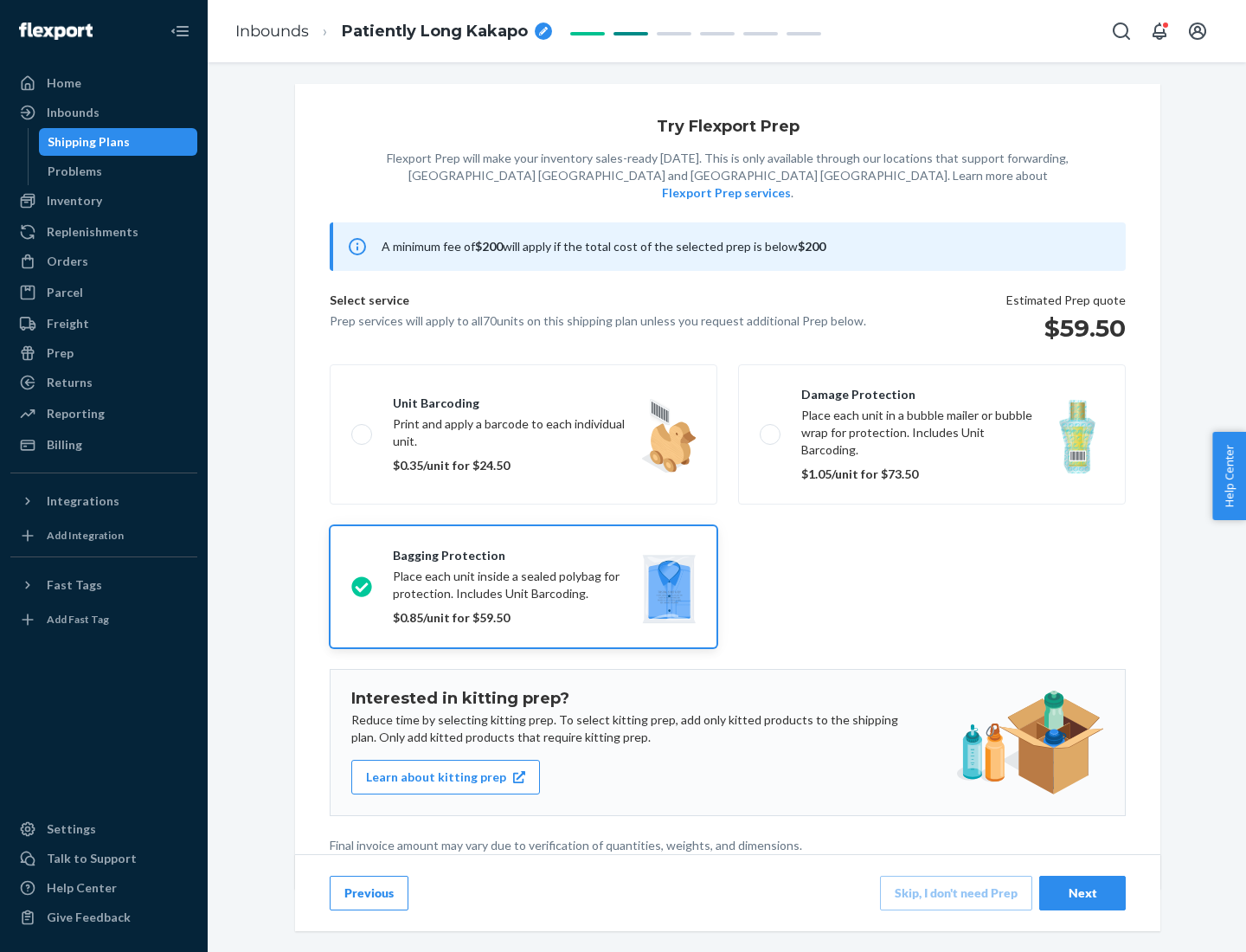
click at [1082, 892] on div "Next" at bounding box center [1082, 892] width 57 height 18
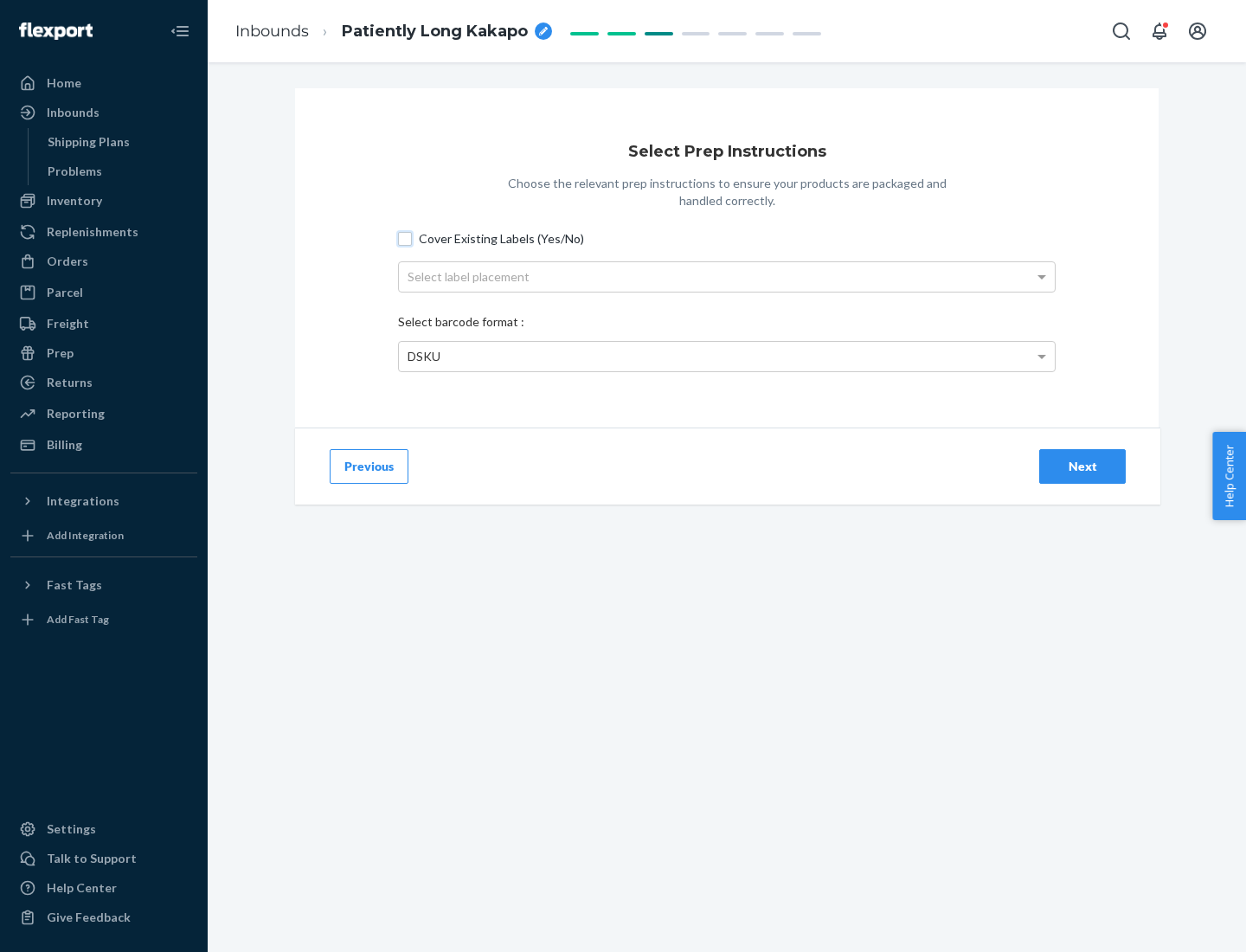
click at [405, 238] on input "Cover Existing Labels (Yes/No)" at bounding box center [404, 238] width 14 height 14
checkbox input "true"
click at [727, 276] on div "Select label placement" at bounding box center [726, 277] width 656 height 30
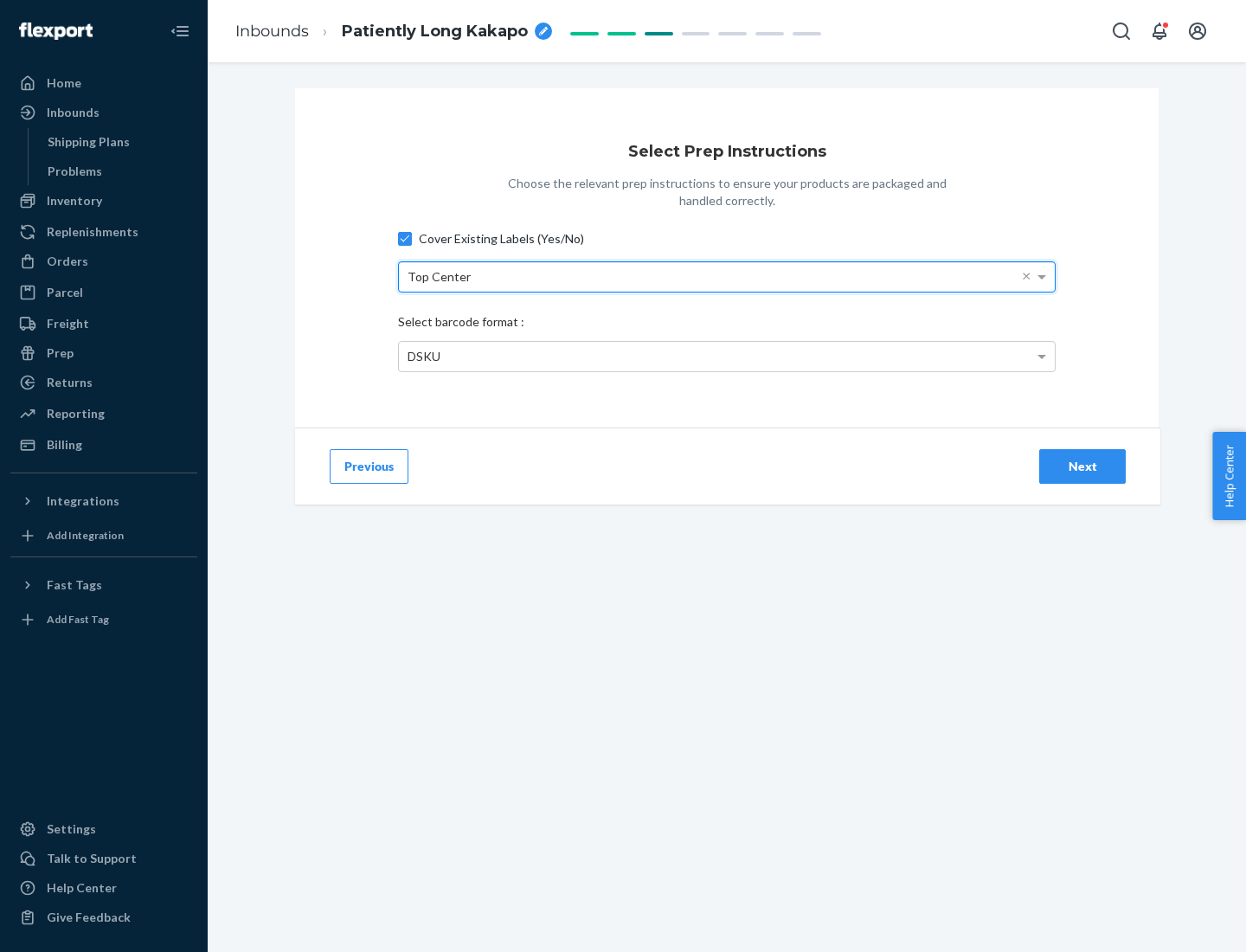
click at [727, 356] on div "DSKU" at bounding box center [726, 357] width 656 height 30
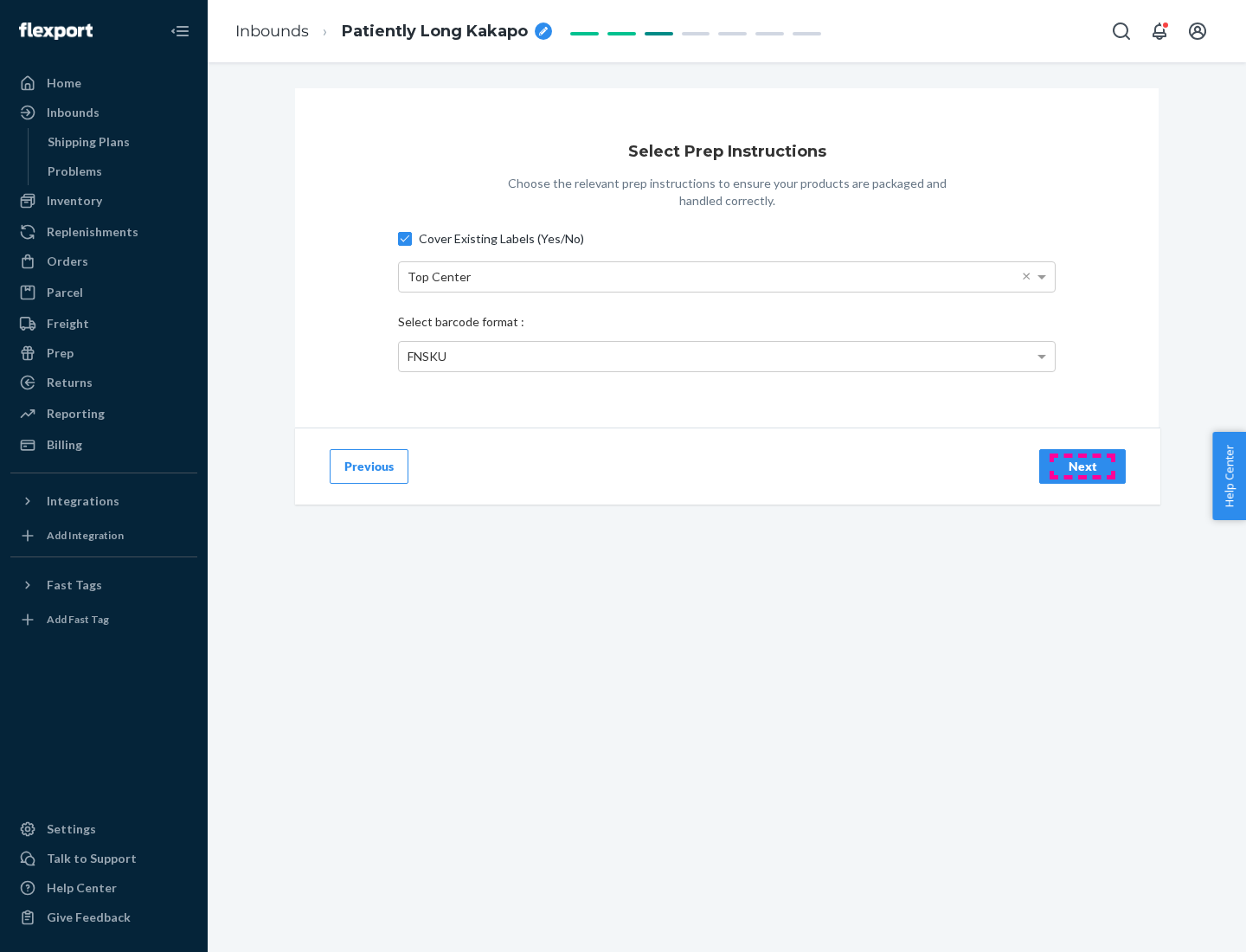
click at [1082, 466] on div "Next" at bounding box center [1082, 466] width 57 height 18
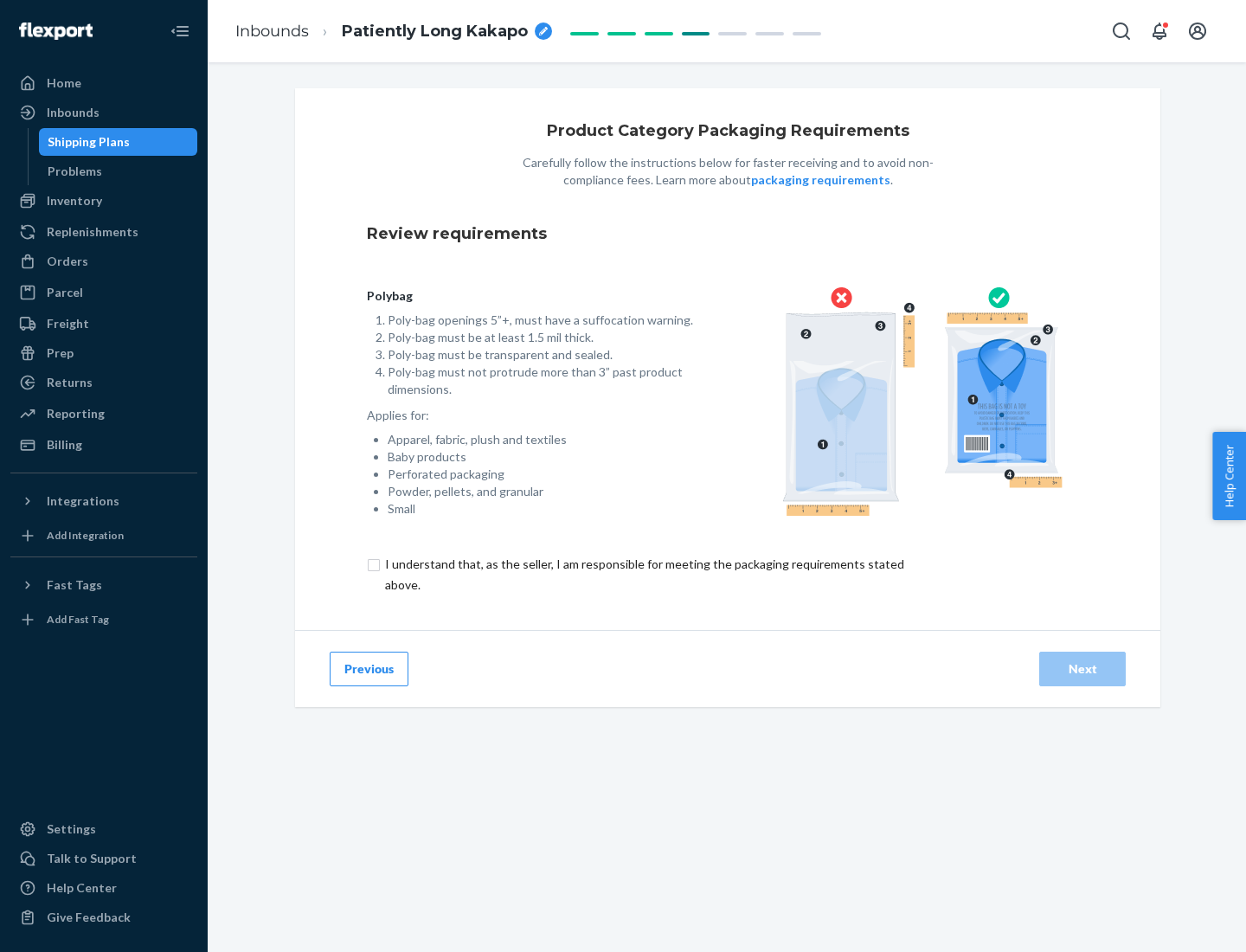
click at [643, 574] on input "checkbox" at bounding box center [655, 575] width 576 height 42
checkbox input "true"
click at [1082, 668] on div "Next" at bounding box center [1082, 668] width 57 height 18
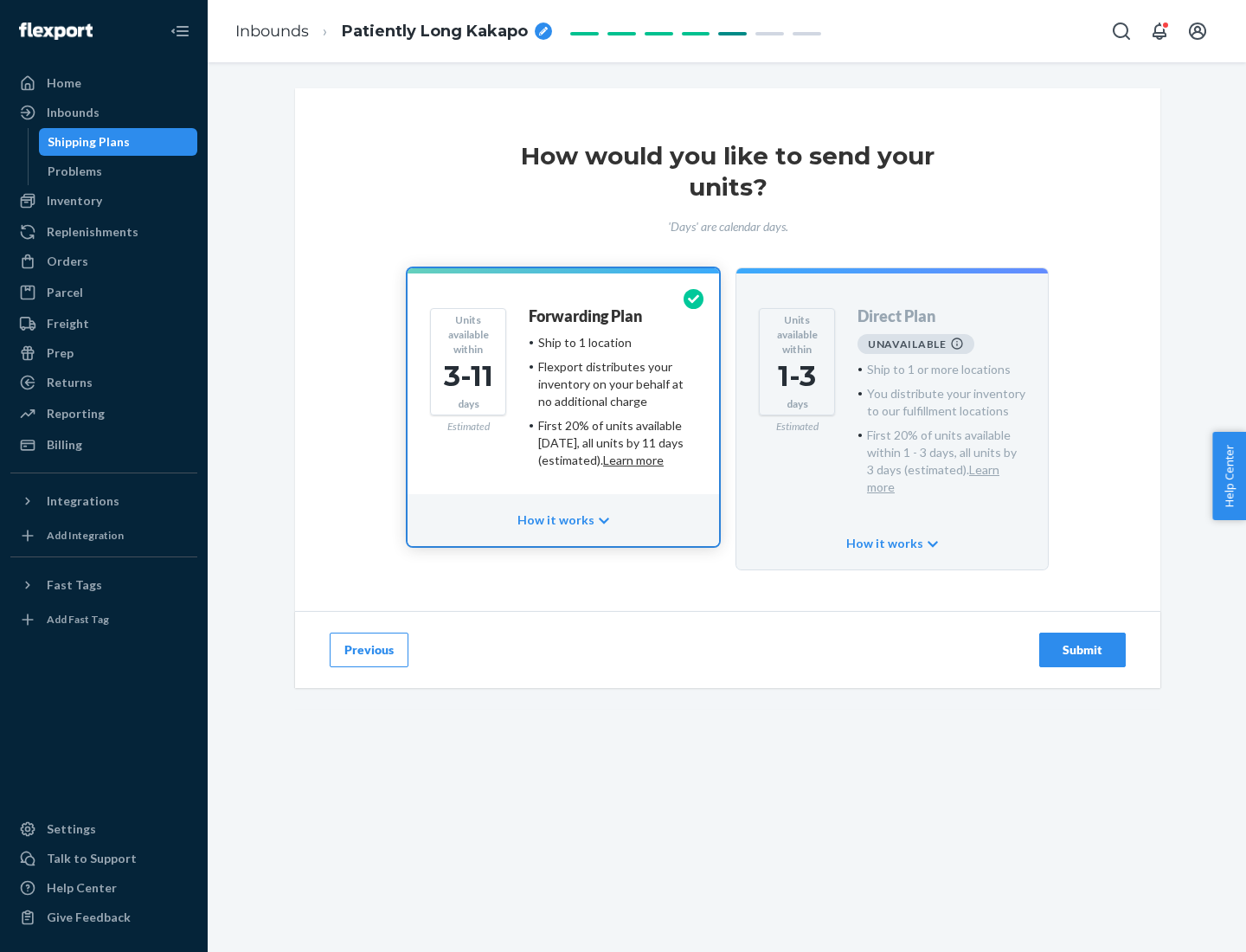
click at [587, 316] on h4 "Forwarding Plan" at bounding box center [586, 316] width 113 height 18
click at [1082, 641] on div "Submit" at bounding box center [1082, 650] width 57 height 18
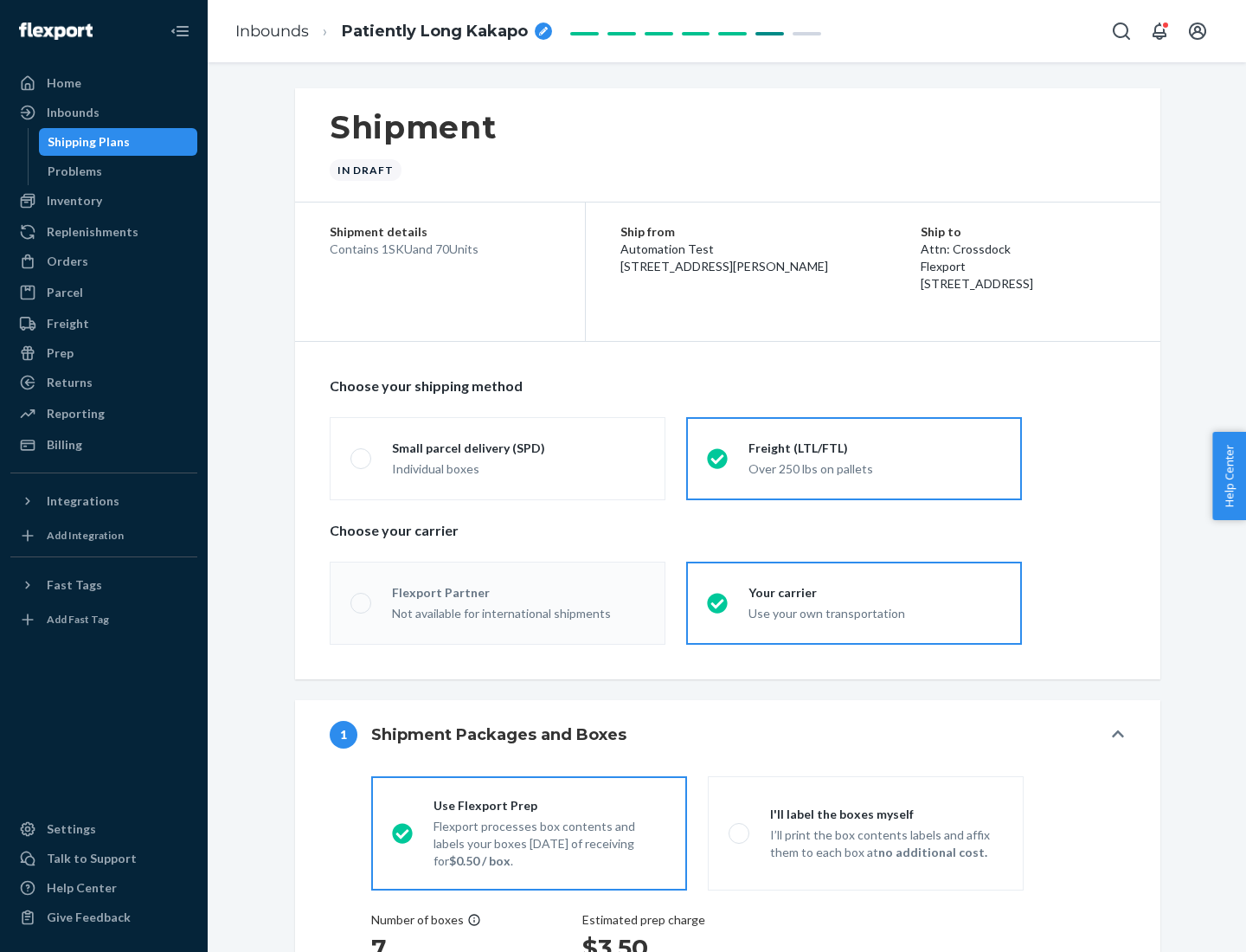
radio input "true"
radio input "false"
radio input "true"
radio input "false"
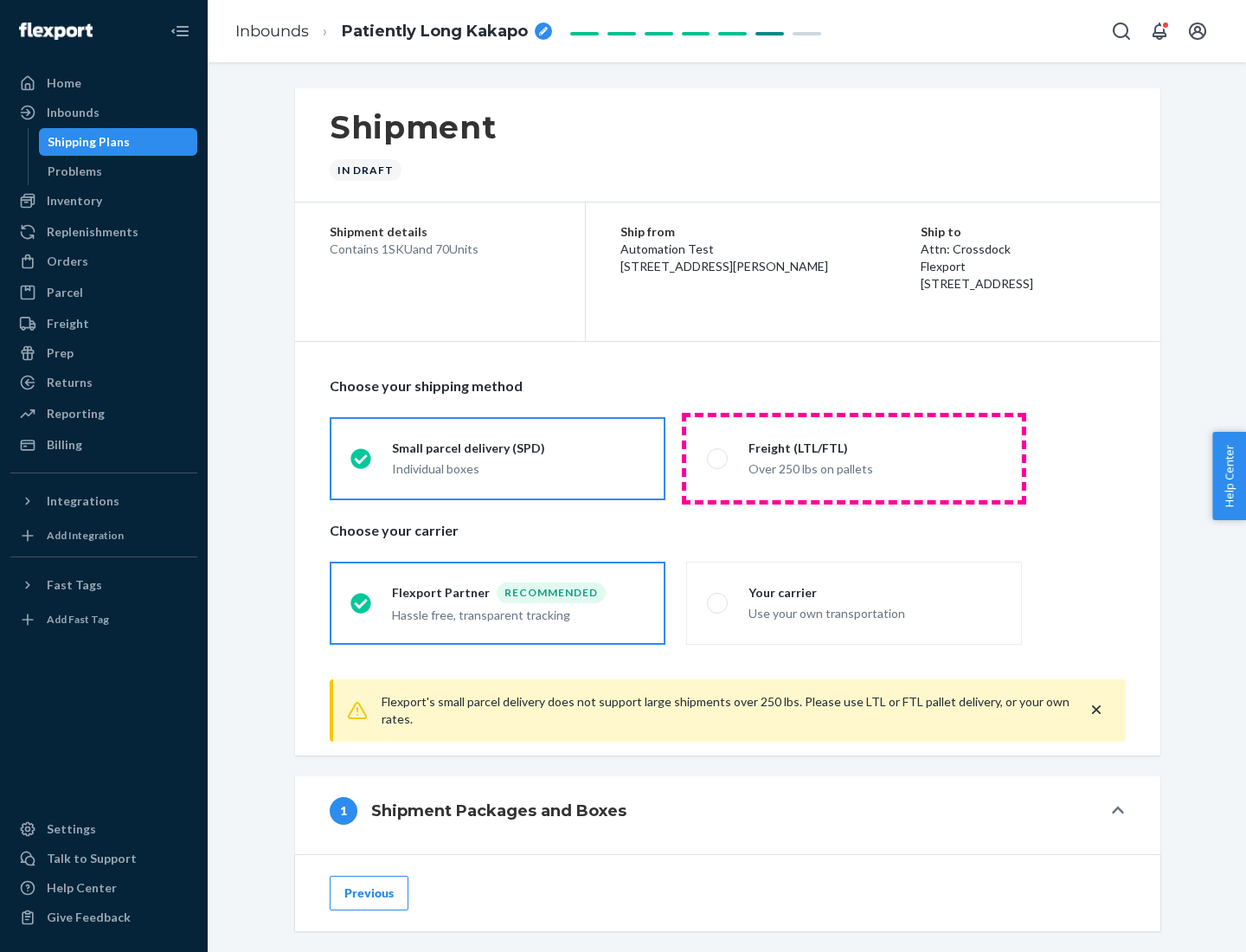
click at [855, 457] on div "Over 250 lbs on pallets" at bounding box center [875, 467] width 253 height 20
click at [718, 457] on input "Freight (LTL/FTL) Over 250 lbs on pallets" at bounding box center [712, 458] width 11 height 11
radio input "true"
radio input "false"
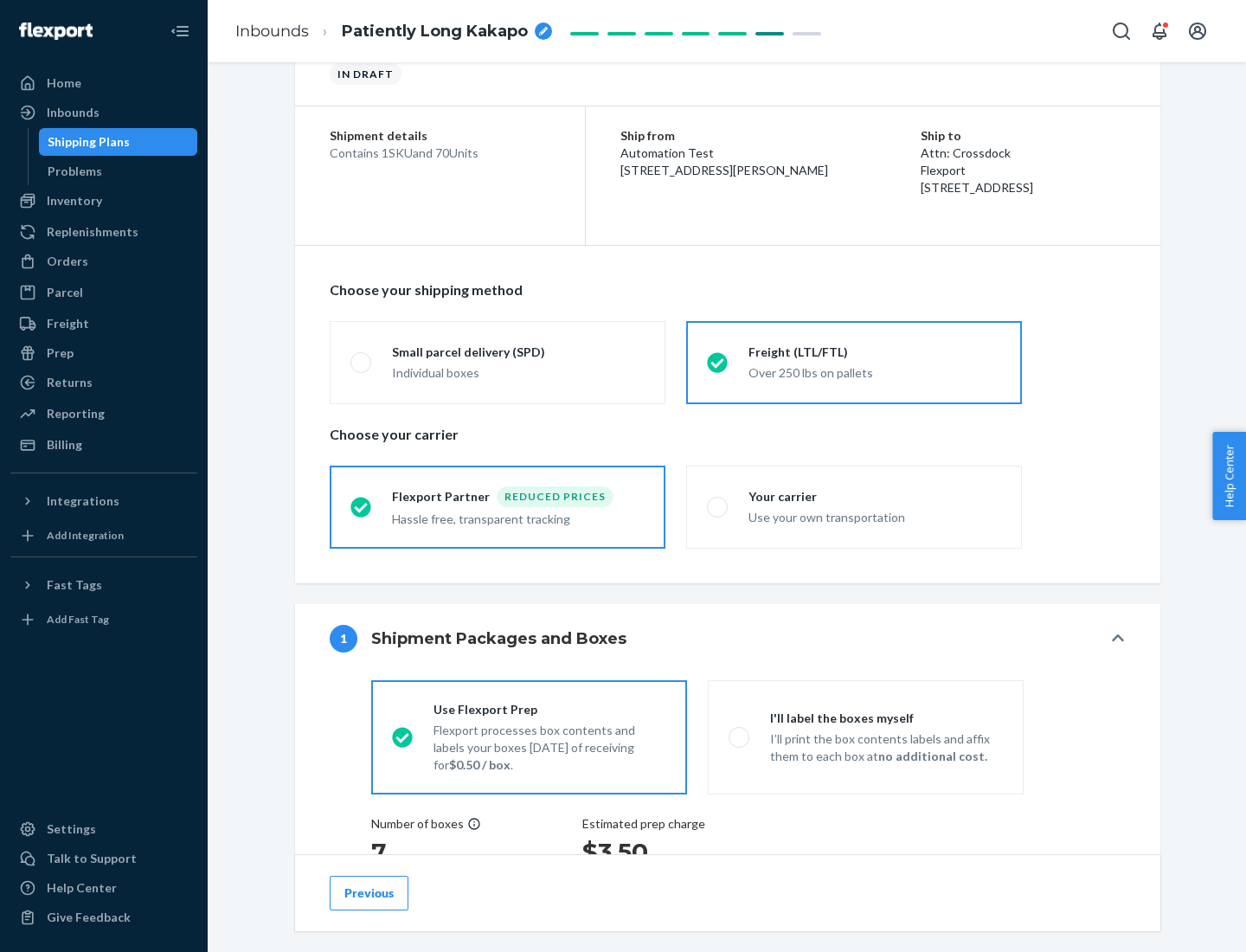
click at [855, 506] on div "Use your own transportation" at bounding box center [875, 516] width 253 height 20
click at [718, 506] on input "Your carrier Use your own transportation" at bounding box center [712, 507] width 11 height 11
radio input "true"
radio input "false"
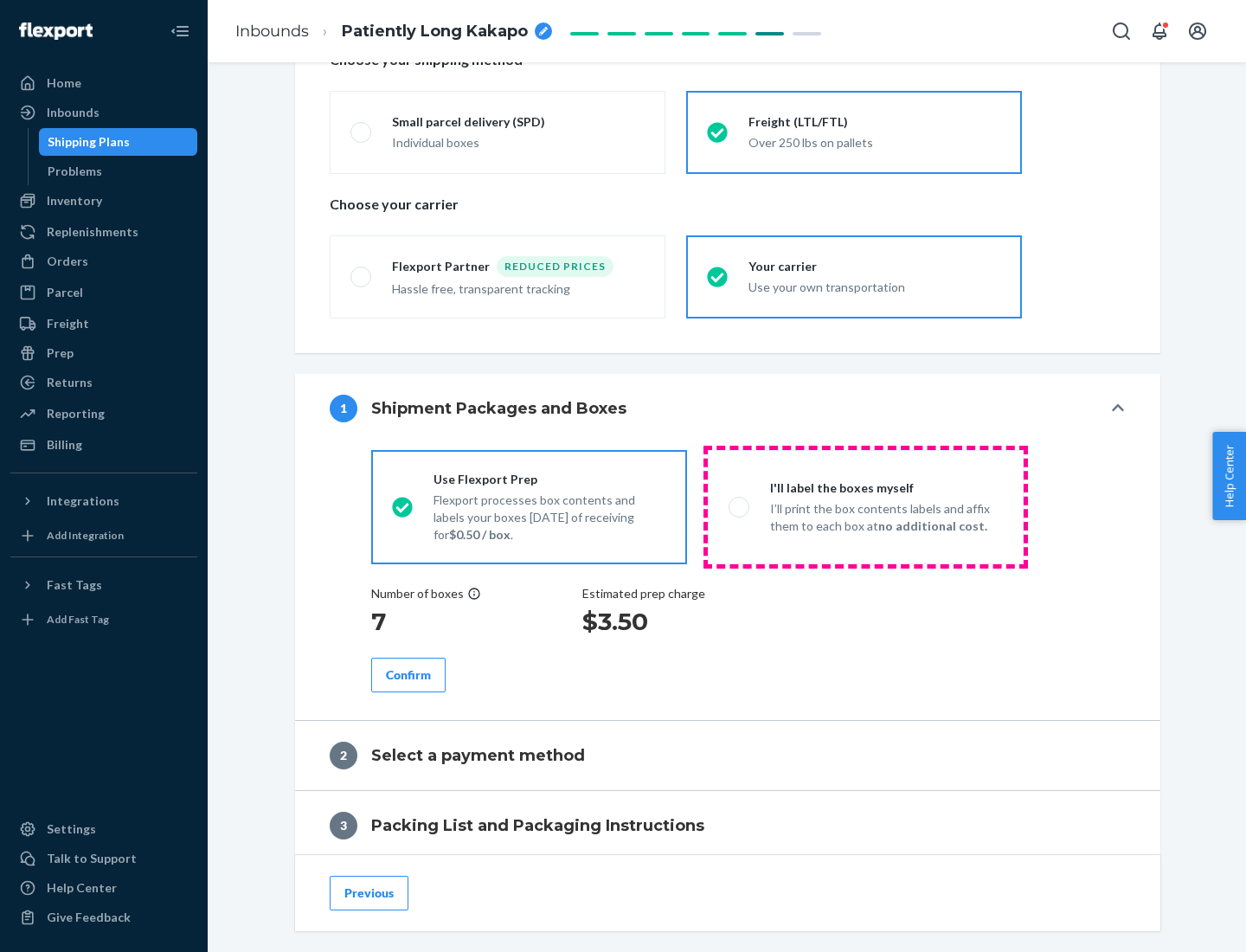
click at [866, 506] on p "I’ll print the box contents labels and affix them to each box at no additional …" at bounding box center [886, 517] width 232 height 34
click at [740, 506] on input "I'll label the boxes myself I’ll print the box contents labels and affix them t…" at bounding box center [735, 507] width 11 height 11
radio input "true"
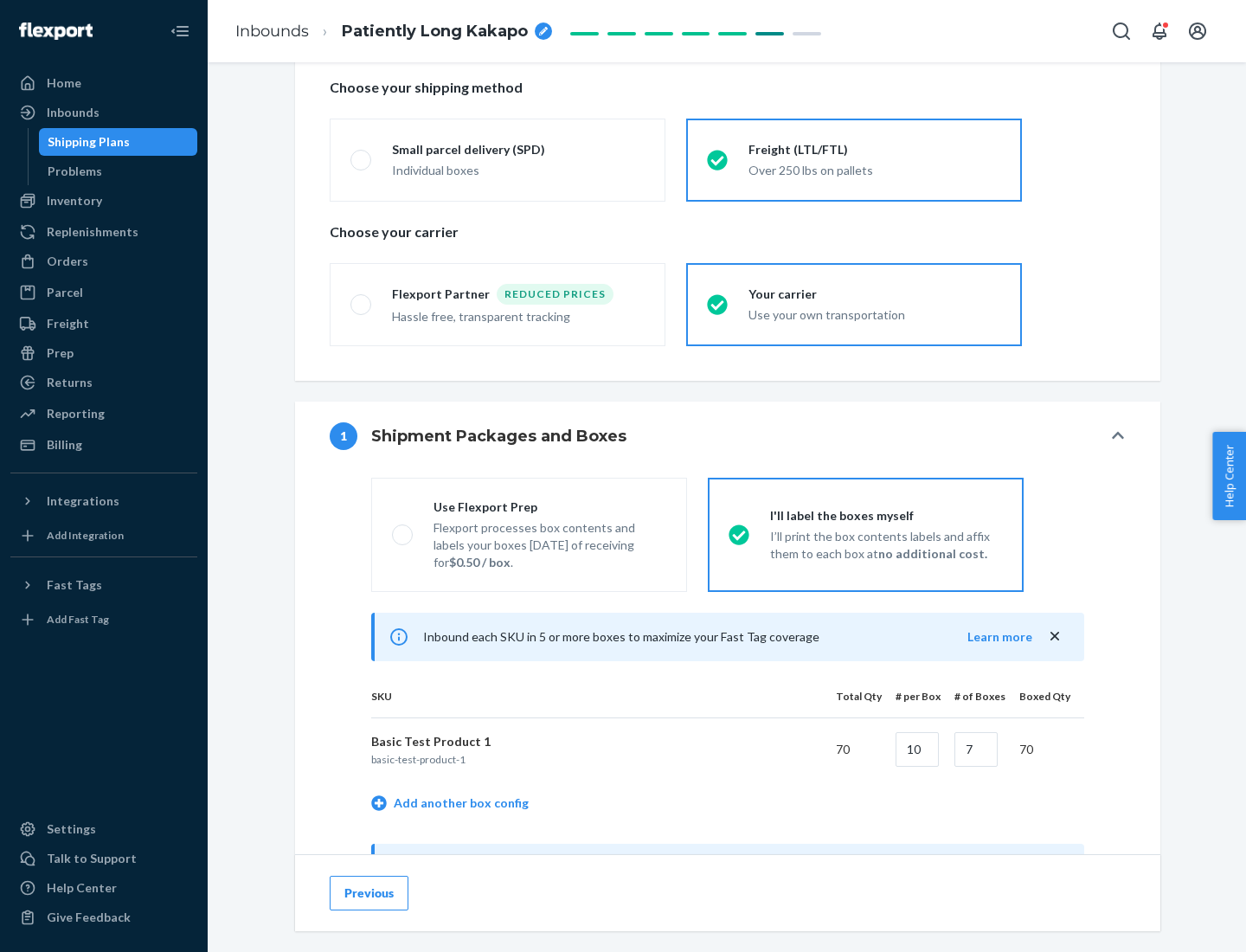
click at [550, 506] on div "Use Flexport Prep" at bounding box center [550, 507] width 232 height 18
click at [404, 529] on input "Use Flexport Prep Flexport processes box contents and labels your boxes [DATE] …" at bounding box center [398, 535] width 11 height 11
radio input "true"
radio input "false"
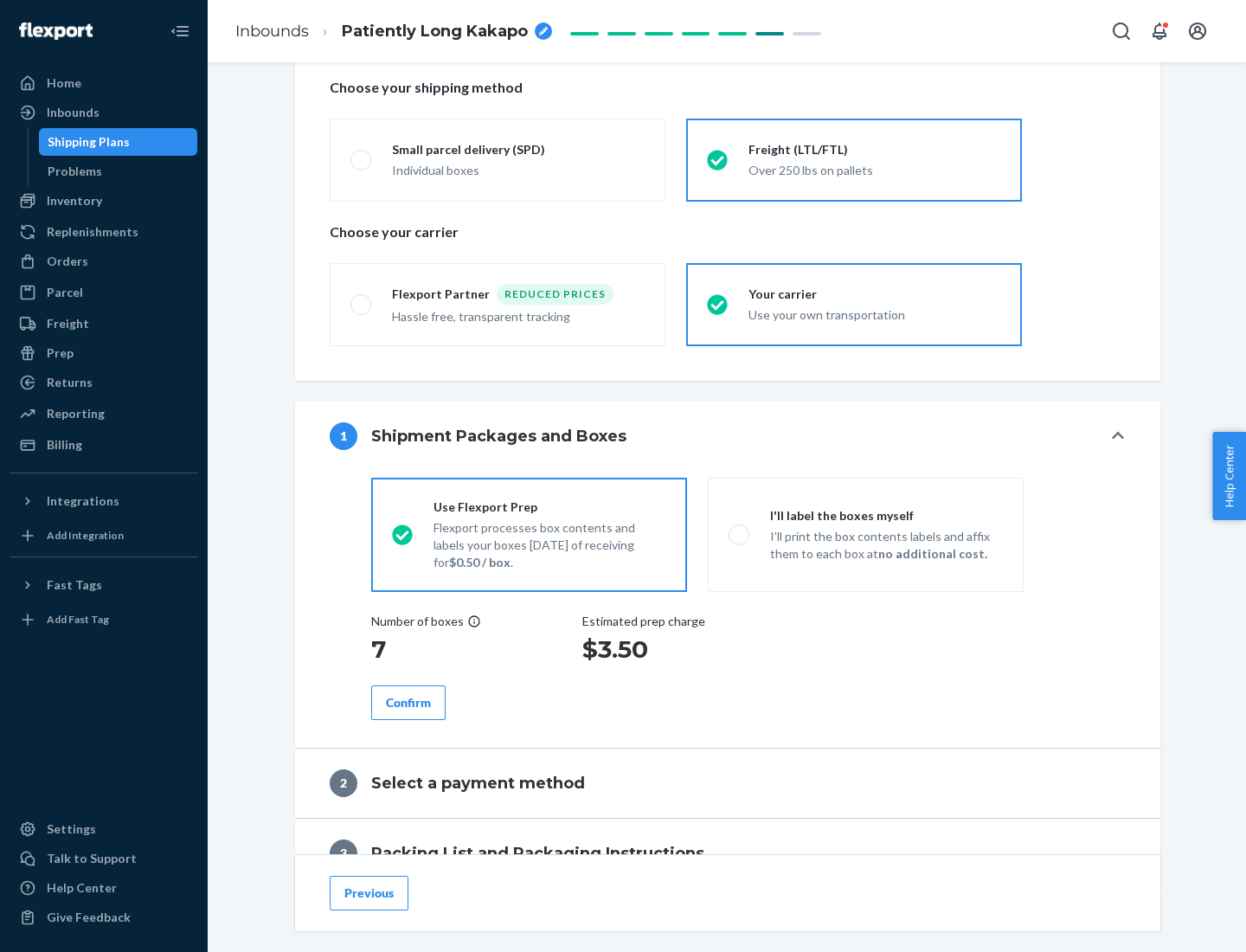
scroll to position [494, 0]
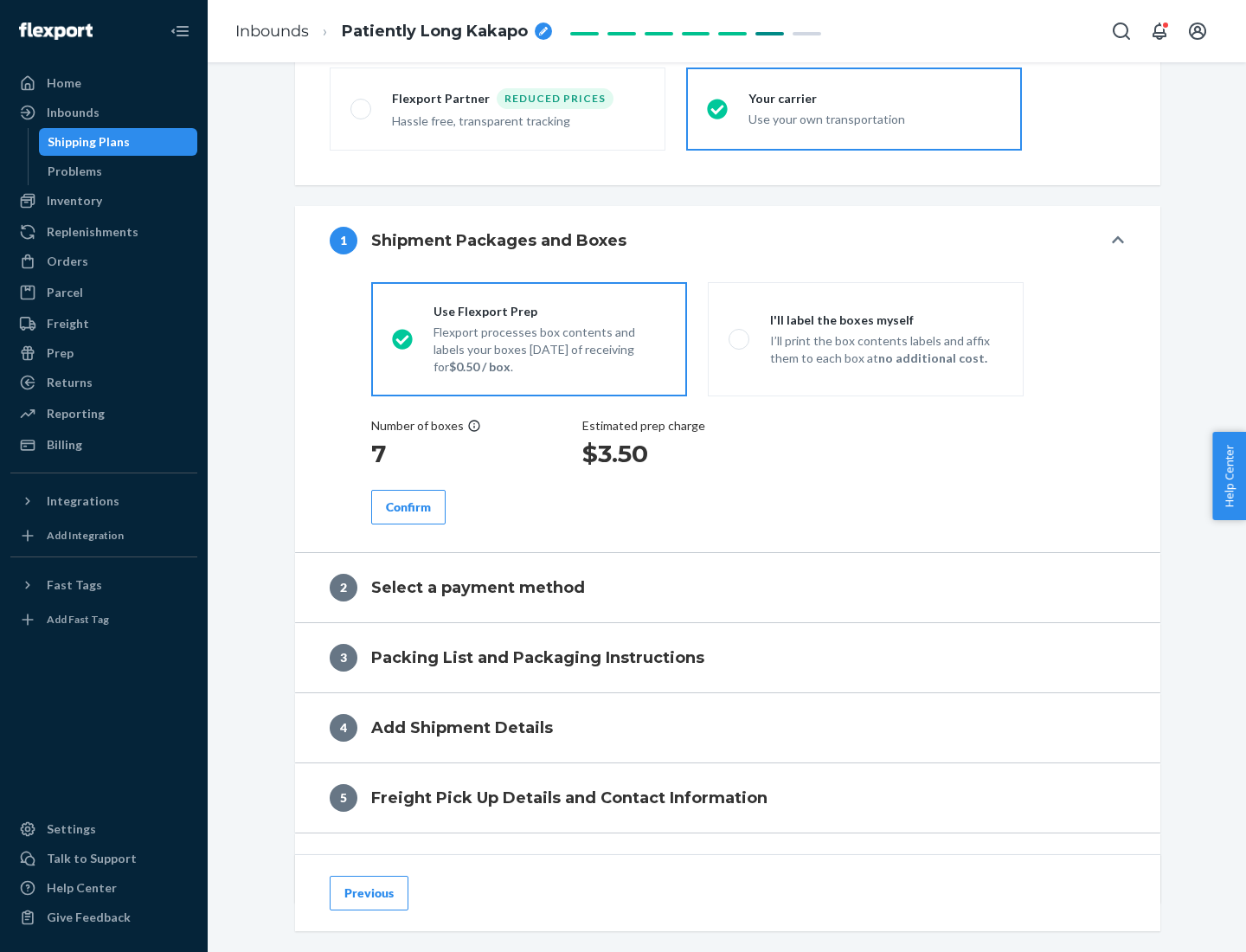
click at [408, 506] on div "Confirm" at bounding box center [408, 507] width 45 height 18
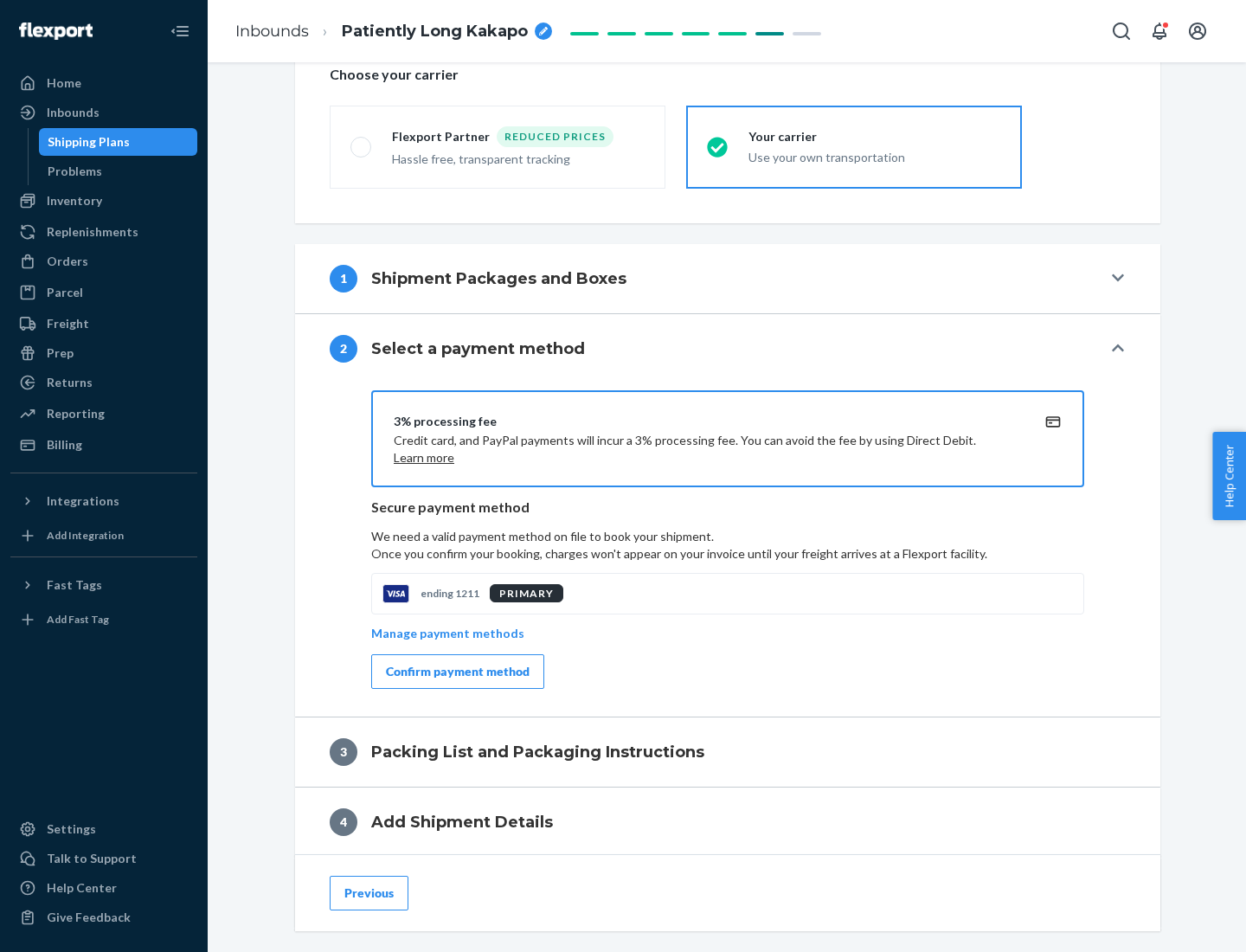
scroll to position [620, 0]
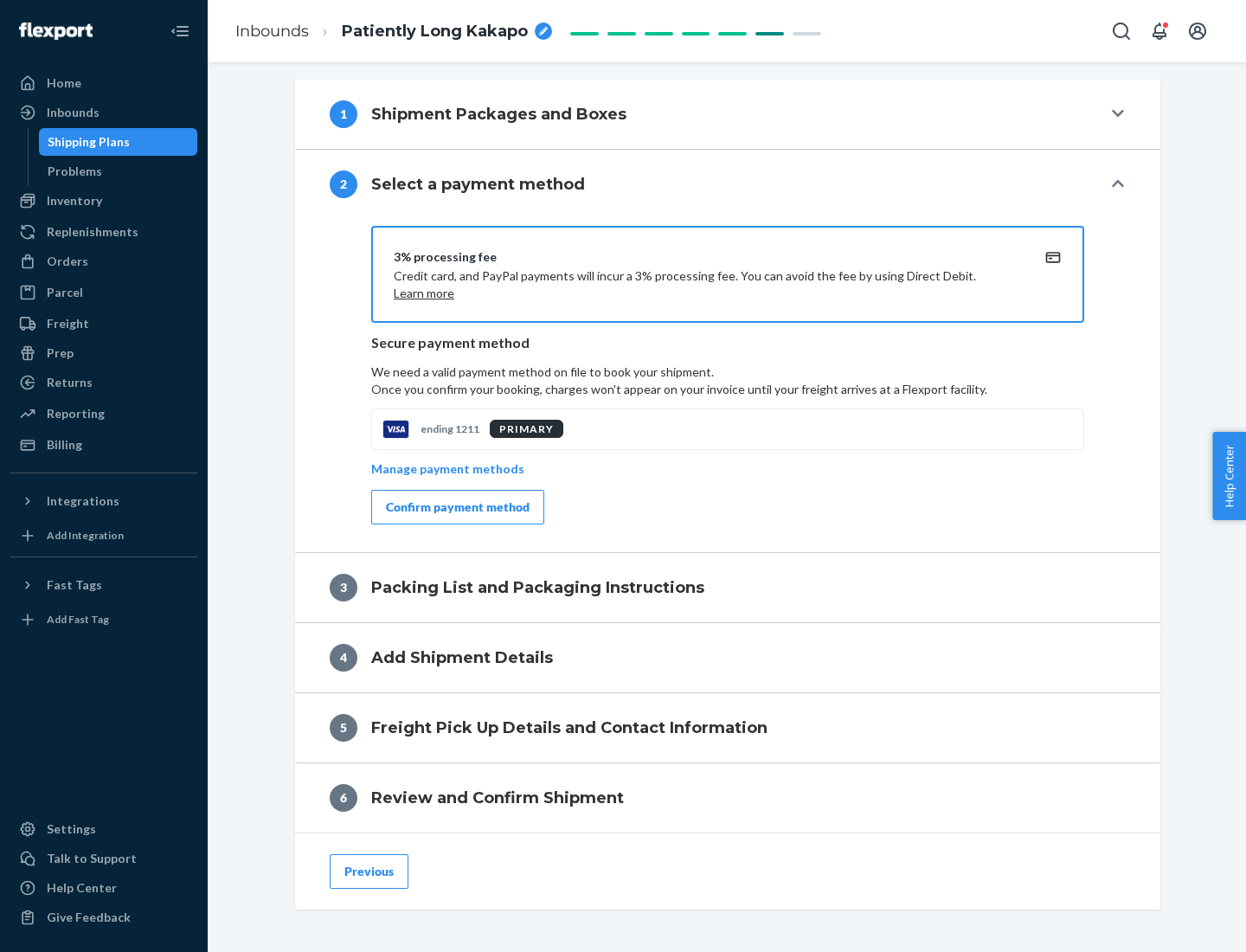
click at [456, 507] on div "Confirm payment method" at bounding box center [457, 507] width 143 height 18
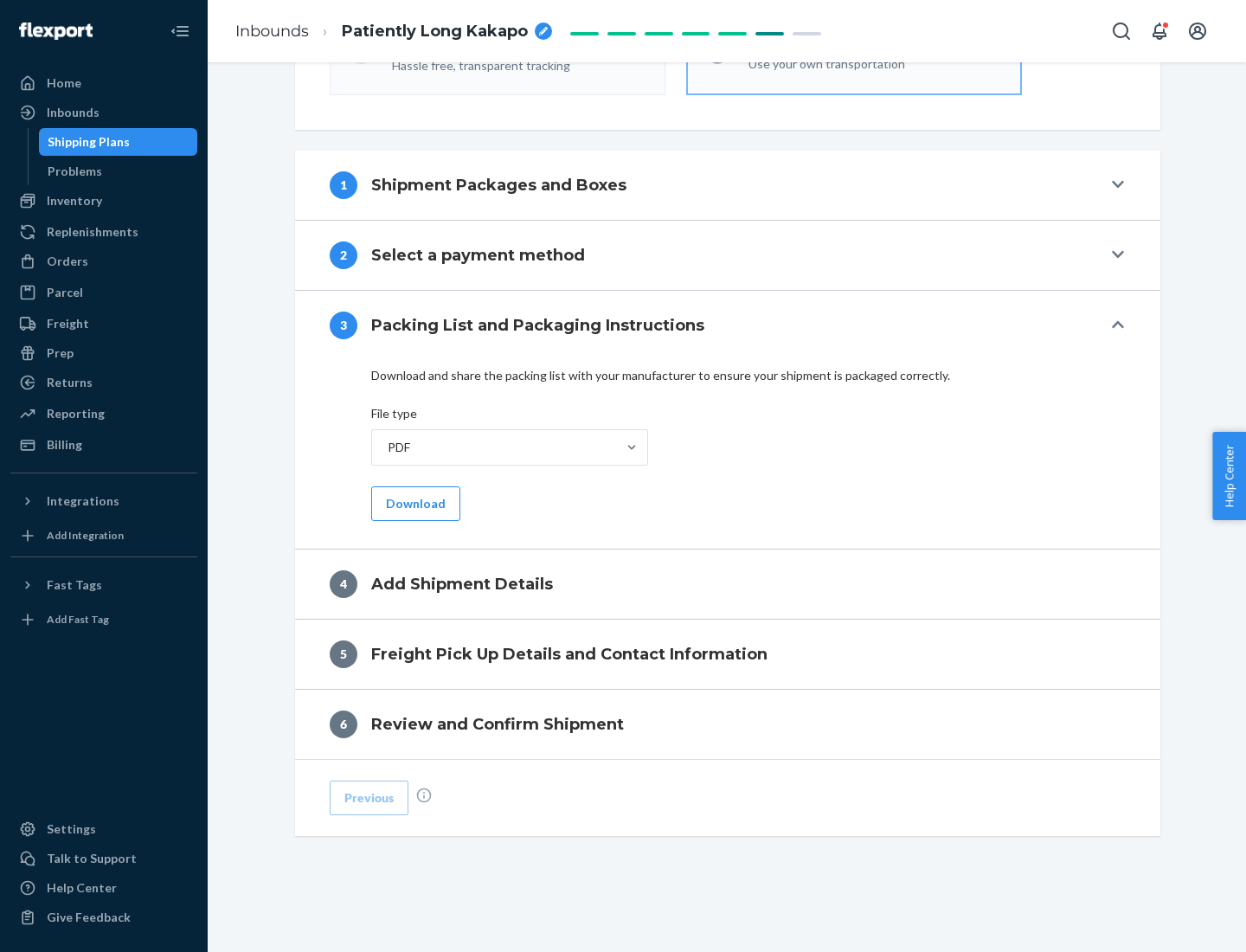
scroll to position [546, 0]
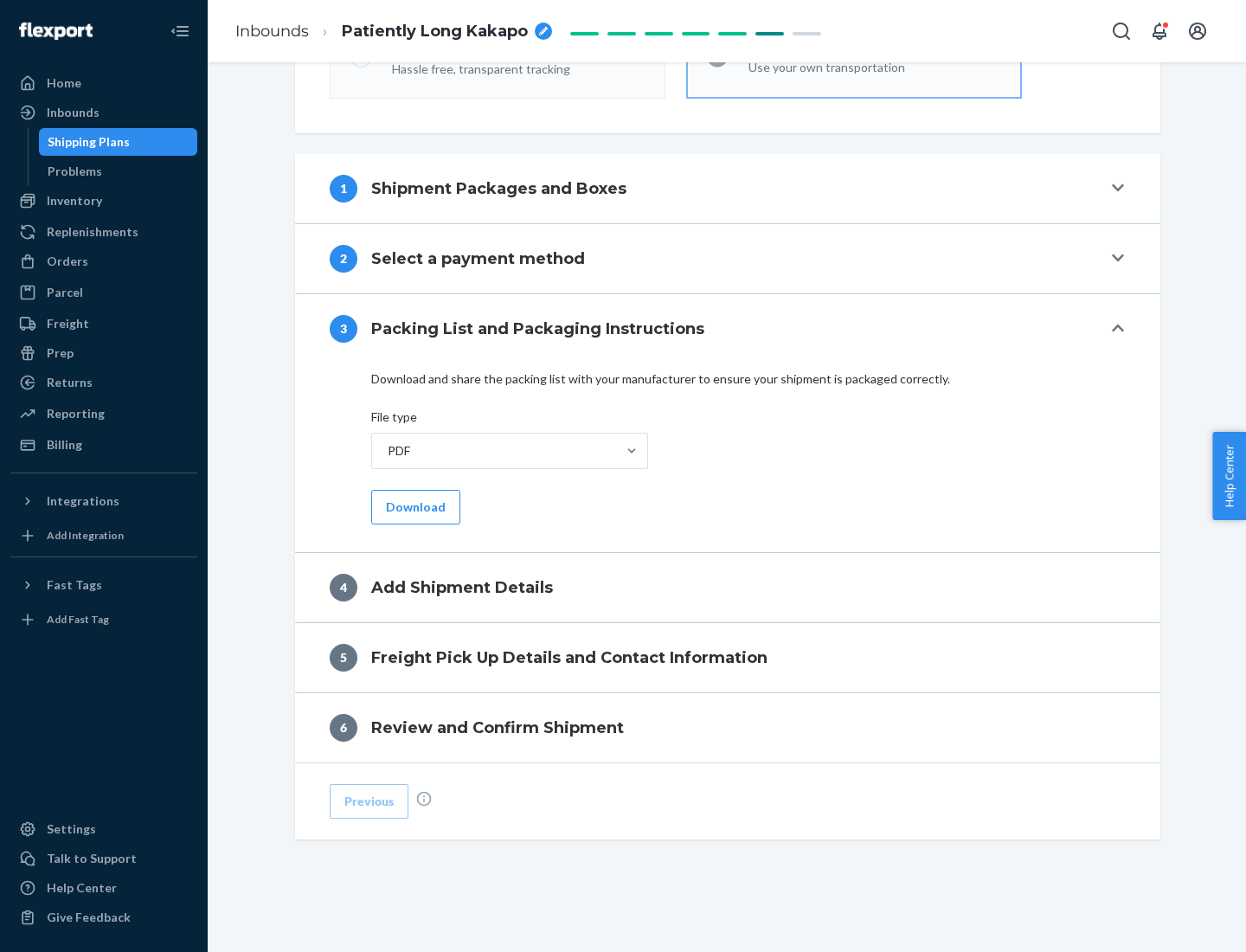
click at [414, 506] on button "Download" at bounding box center [416, 507] width 89 height 34
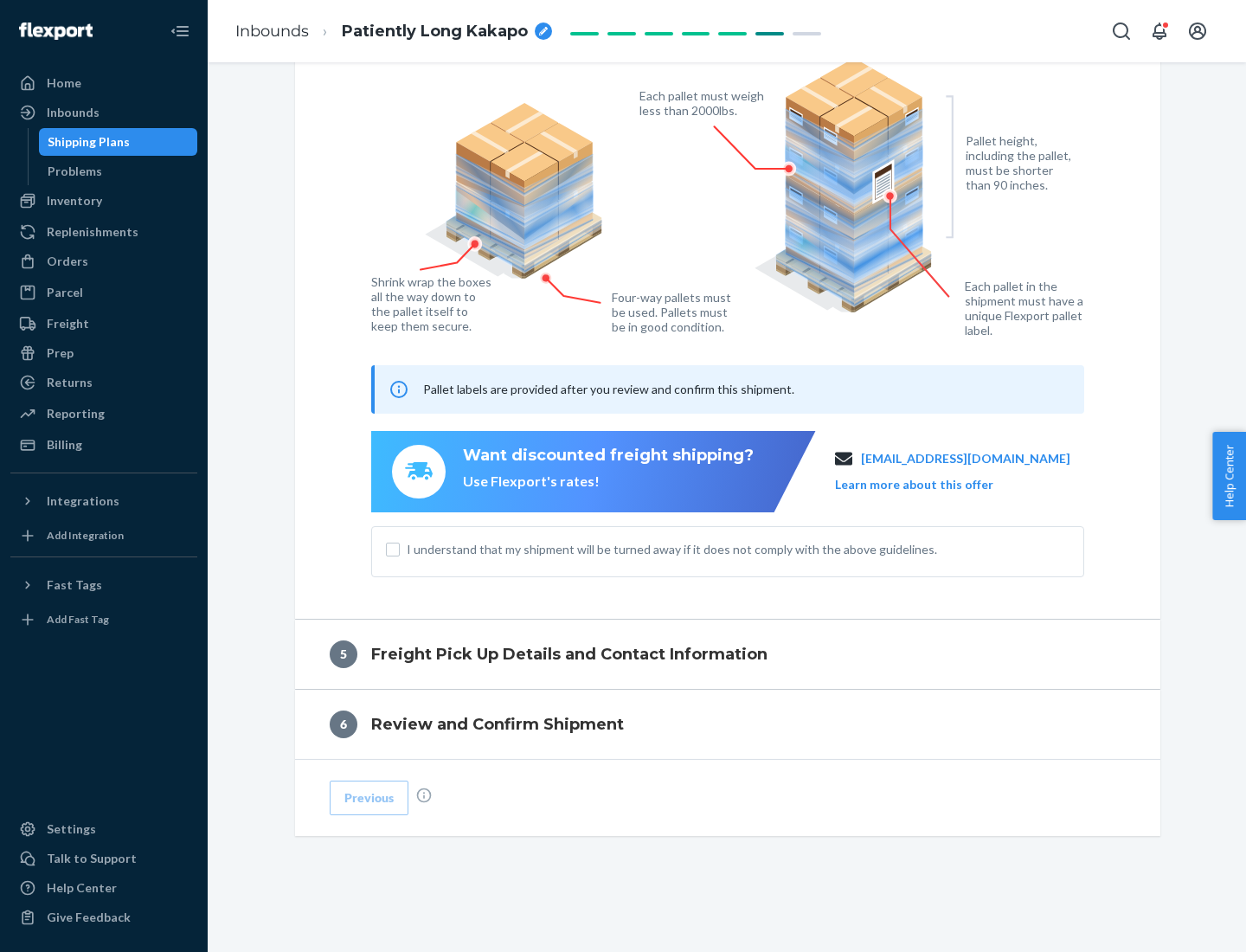
click at [728, 549] on span "I understand that my shipment will be turned away if it does not comply with th…" at bounding box center [737, 549] width 663 height 18
click at [400, 549] on input "I understand that my shipment will be turned away if it does not comply with th…" at bounding box center [392, 549] width 14 height 14
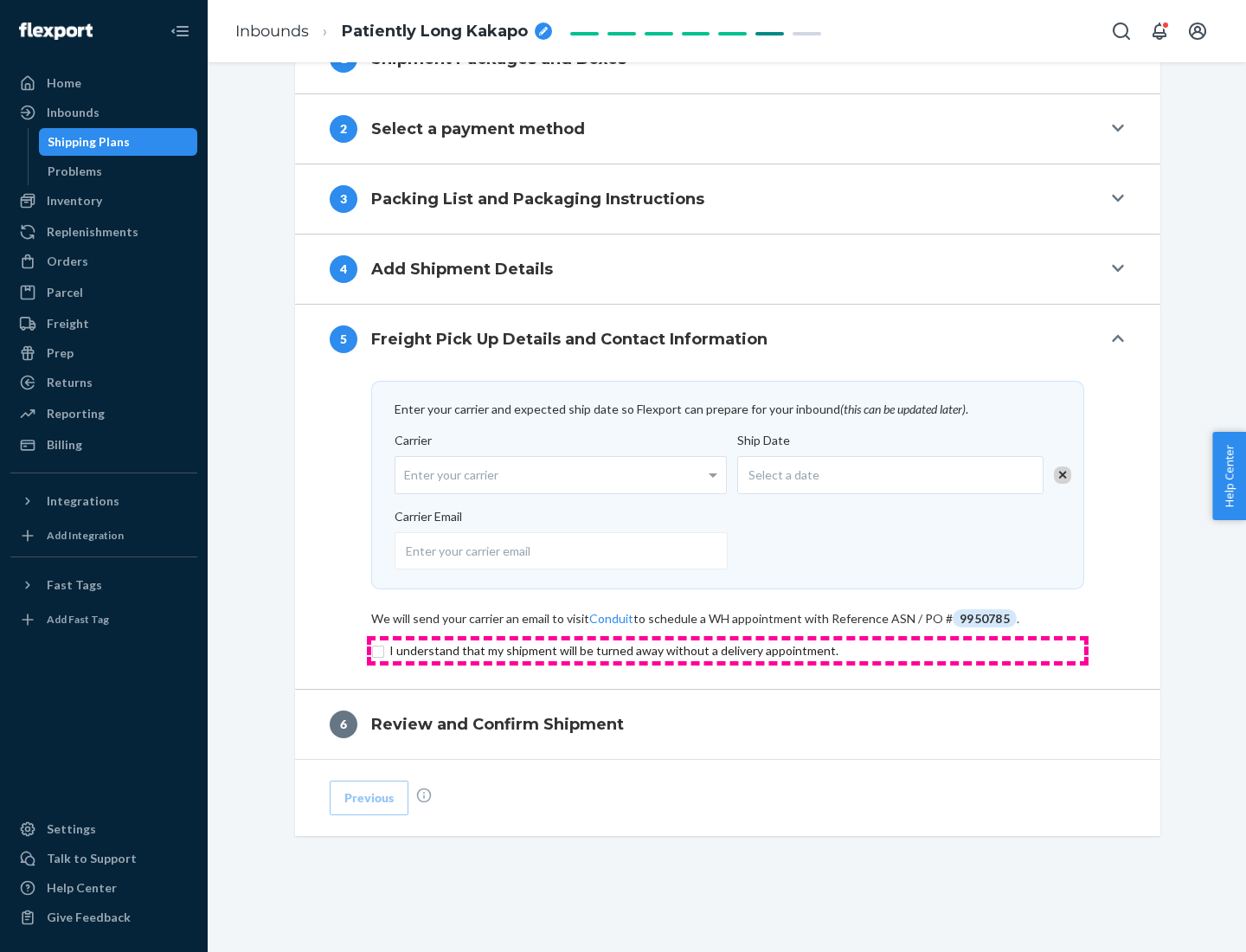
click at [728, 650] on input "checkbox" at bounding box center [727, 651] width 713 height 20
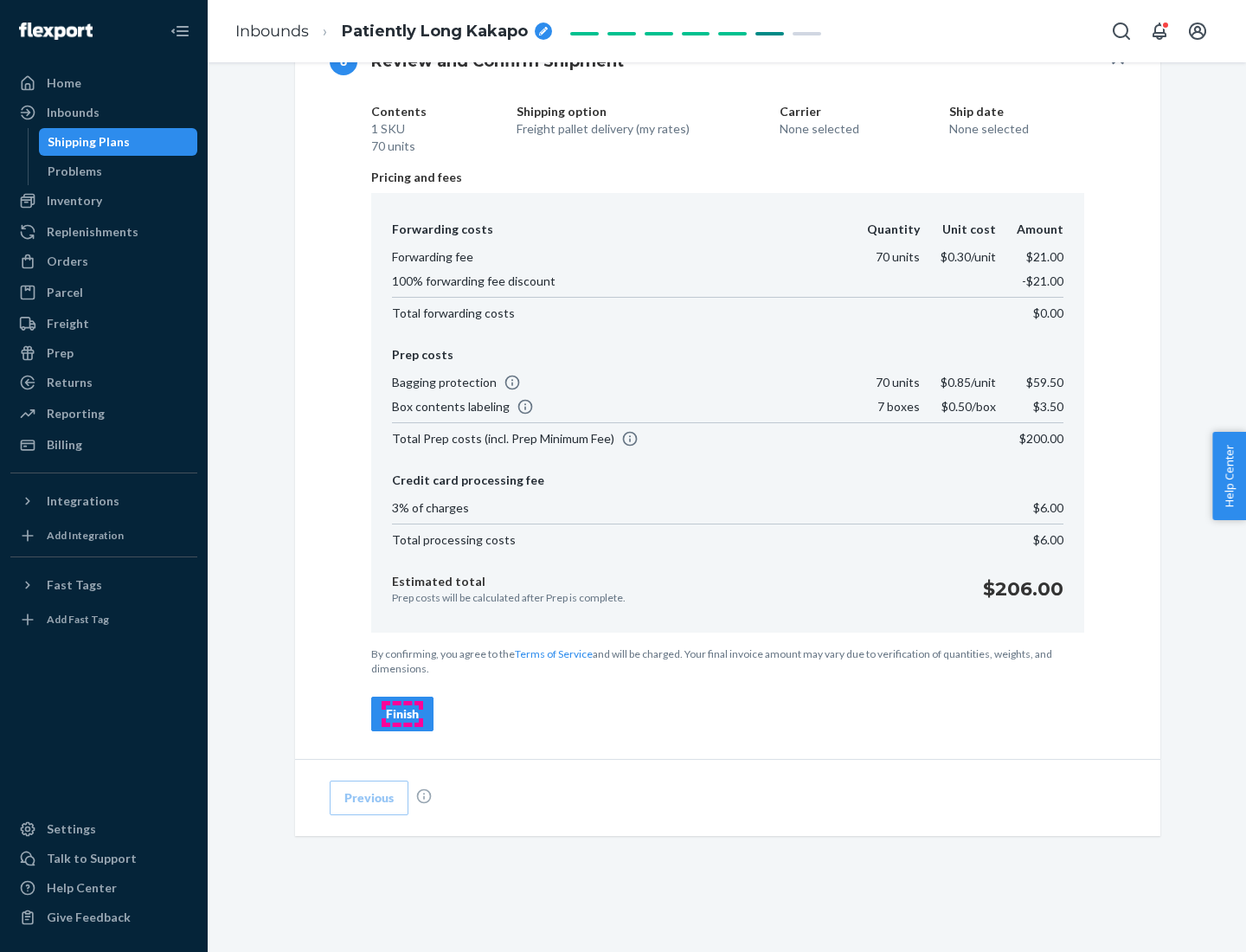
click at [403, 714] on div "Finish" at bounding box center [402, 714] width 33 height 18
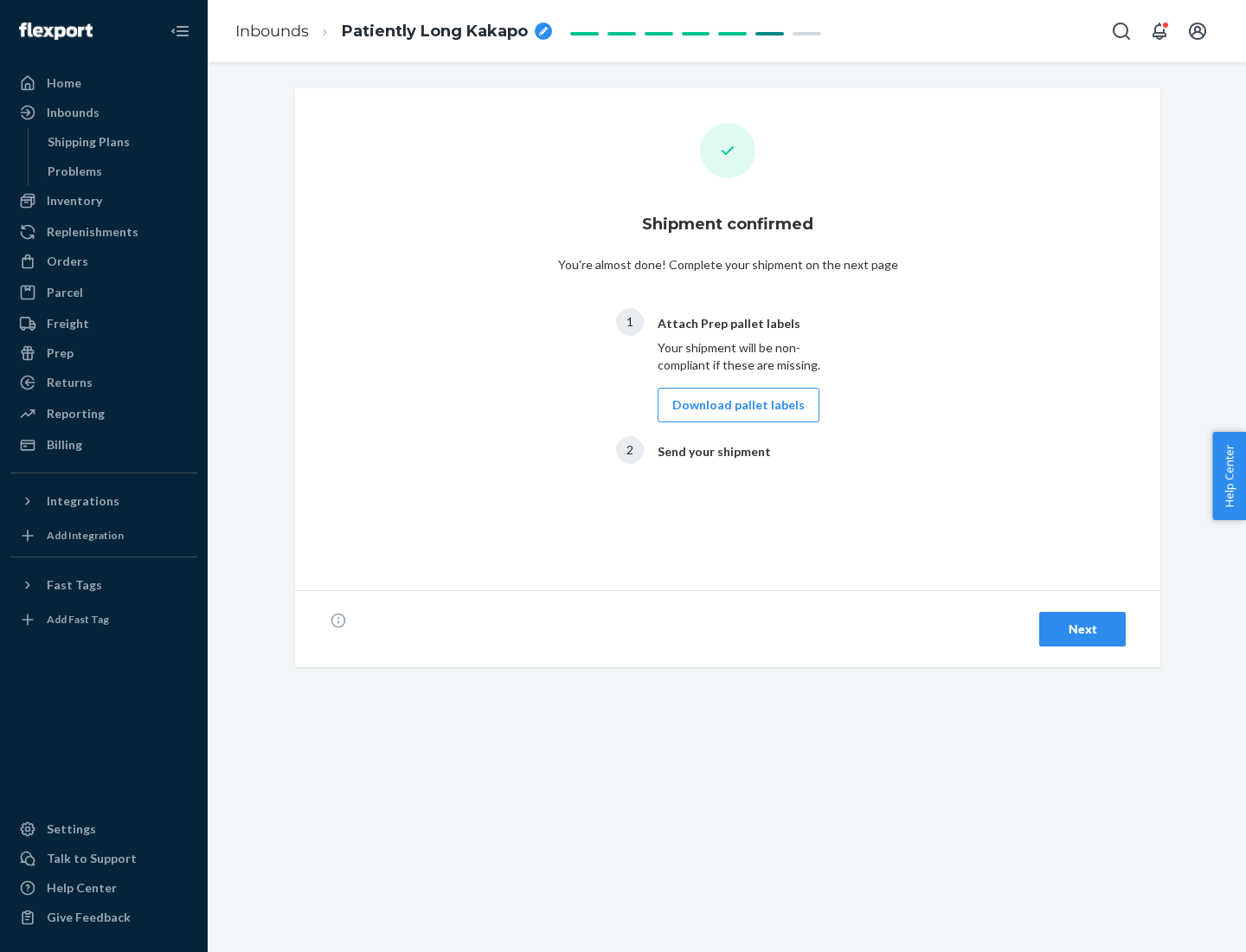
click at [734, 405] on button "Download pallet labels" at bounding box center [738, 404] width 162 height 34
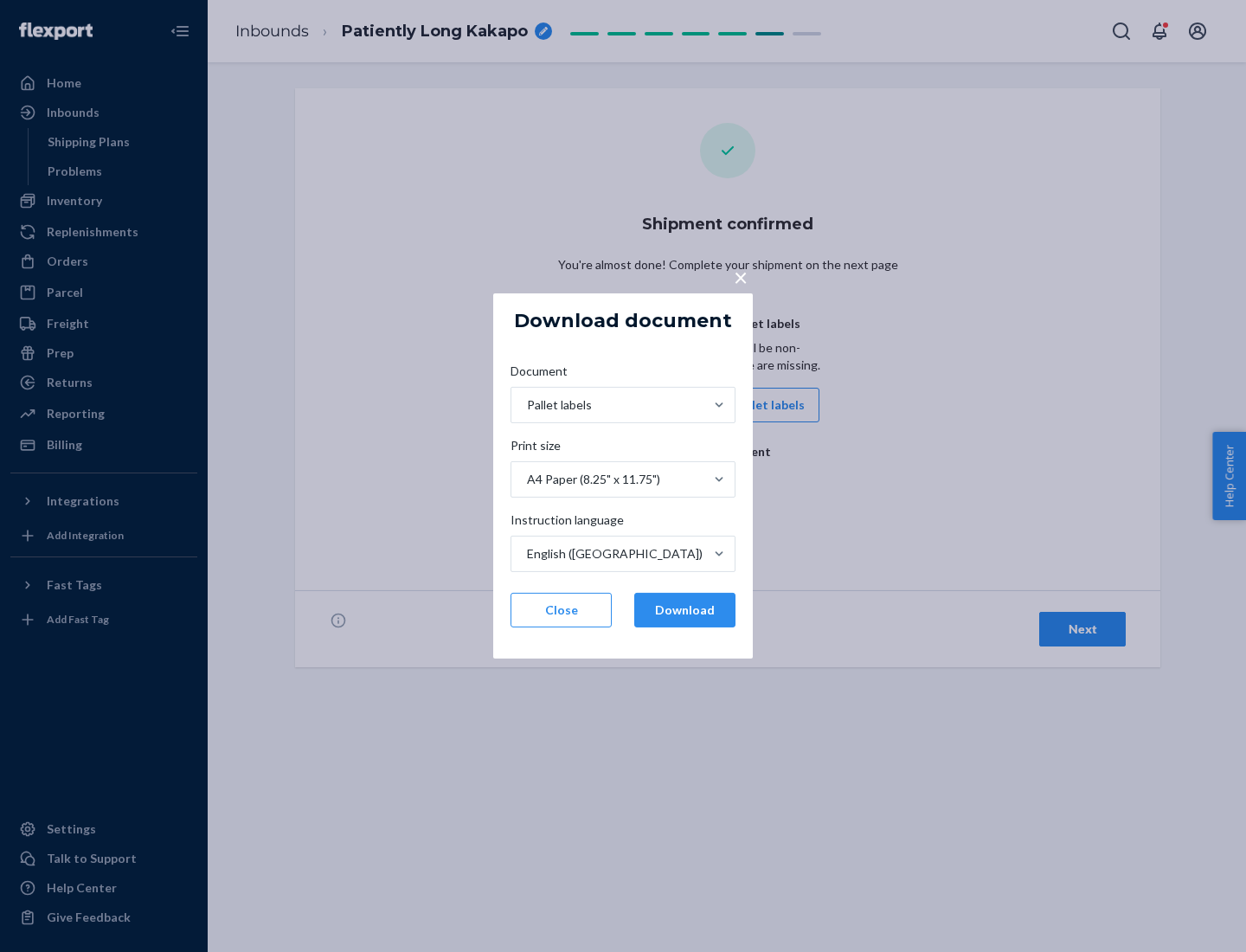
click at [684, 610] on button "Download" at bounding box center [684, 610] width 101 height 34
click at [740, 276] on span "×" at bounding box center [740, 277] width 14 height 30
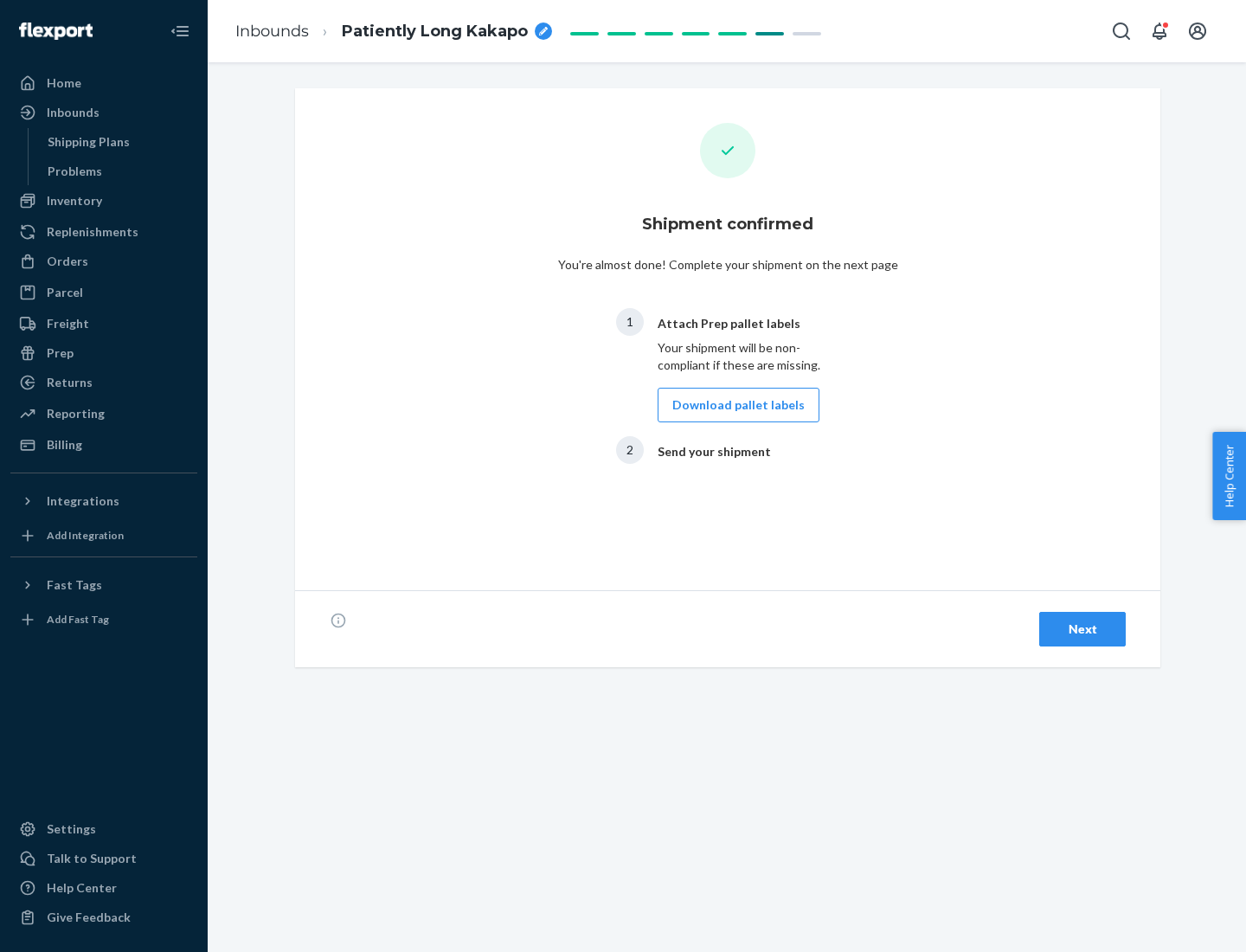
click at [1082, 629] on div "Next" at bounding box center [1082, 628] width 57 height 18
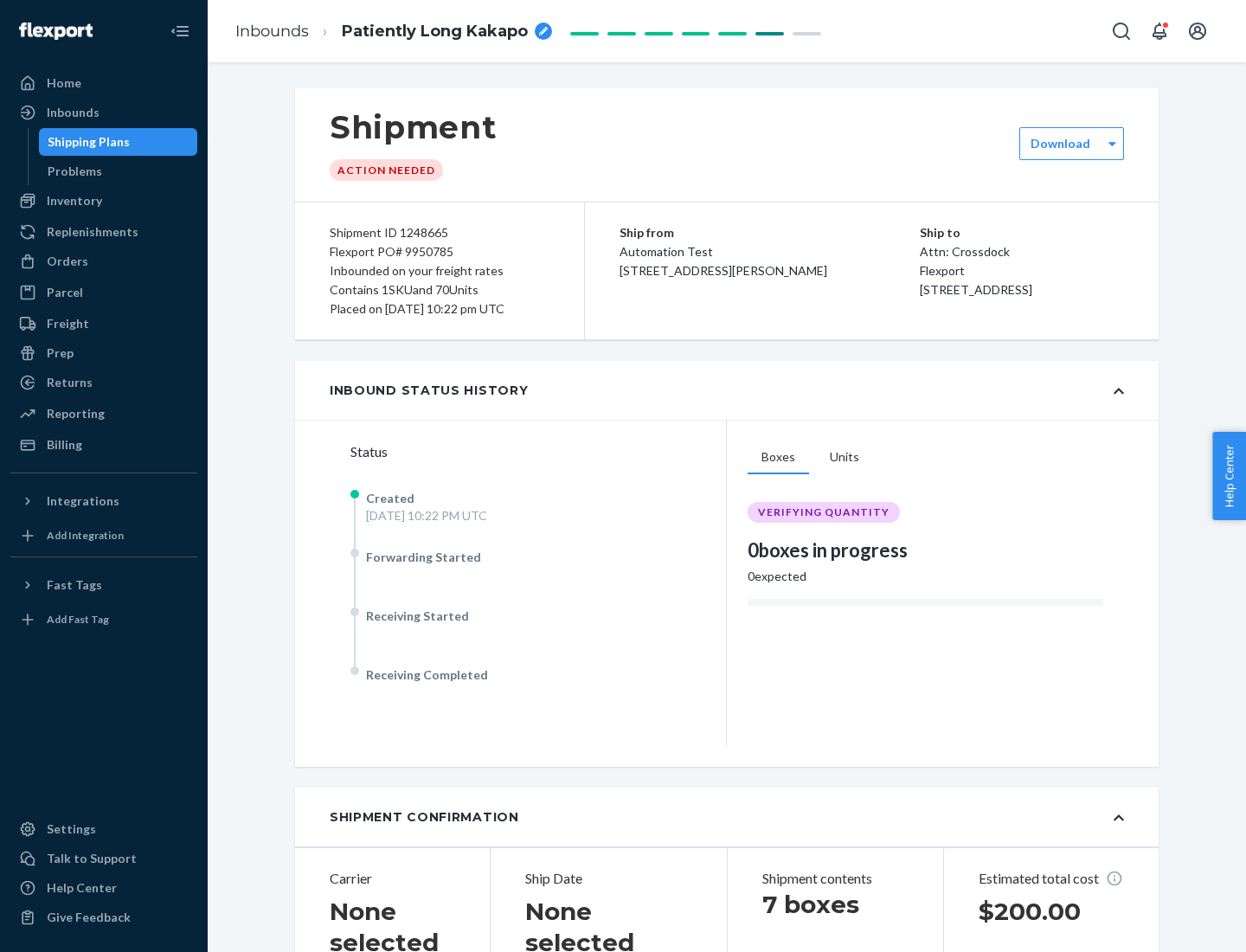
scroll to position [371, 0]
